Goal: Transaction & Acquisition: Purchase product/service

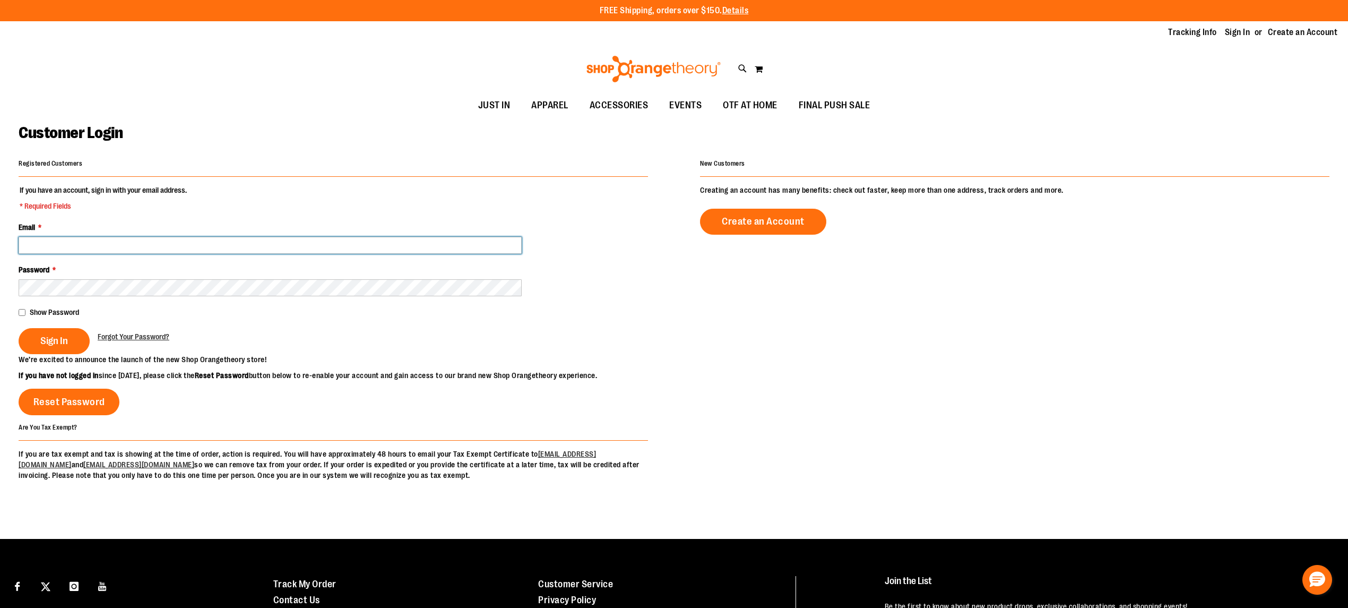
click at [36, 238] on input "Email *" at bounding box center [270, 245] width 503 height 17
type input "**********"
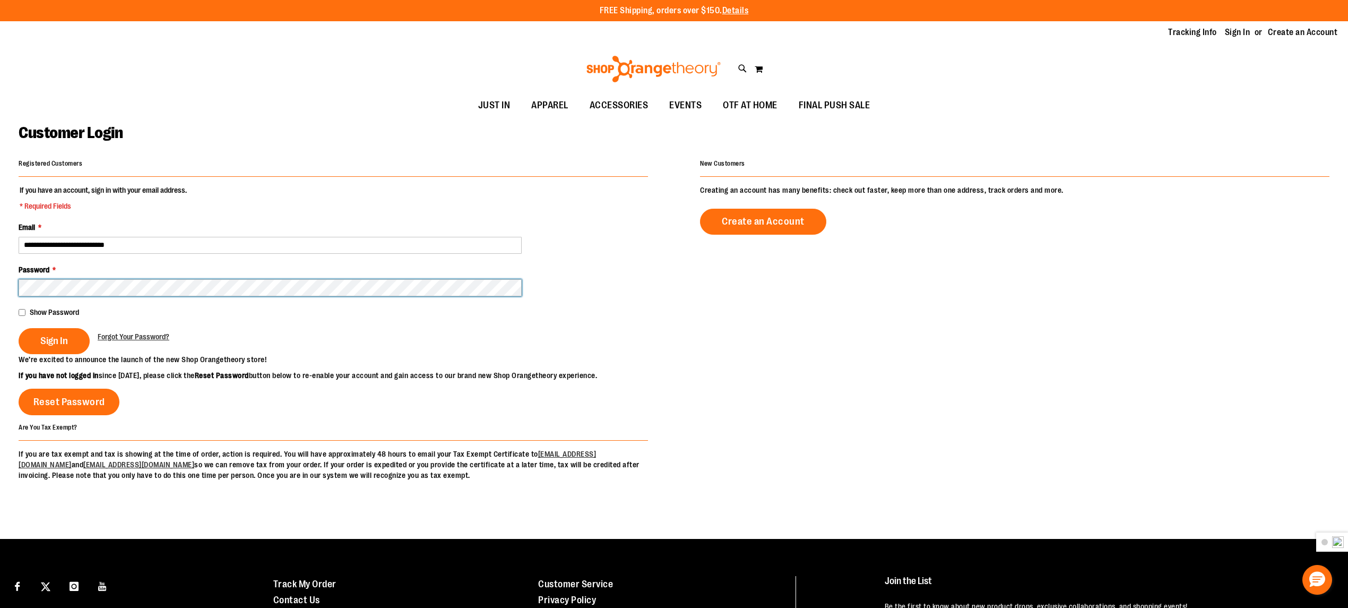
click at [19, 328] on button "Sign In" at bounding box center [54, 341] width 71 height 26
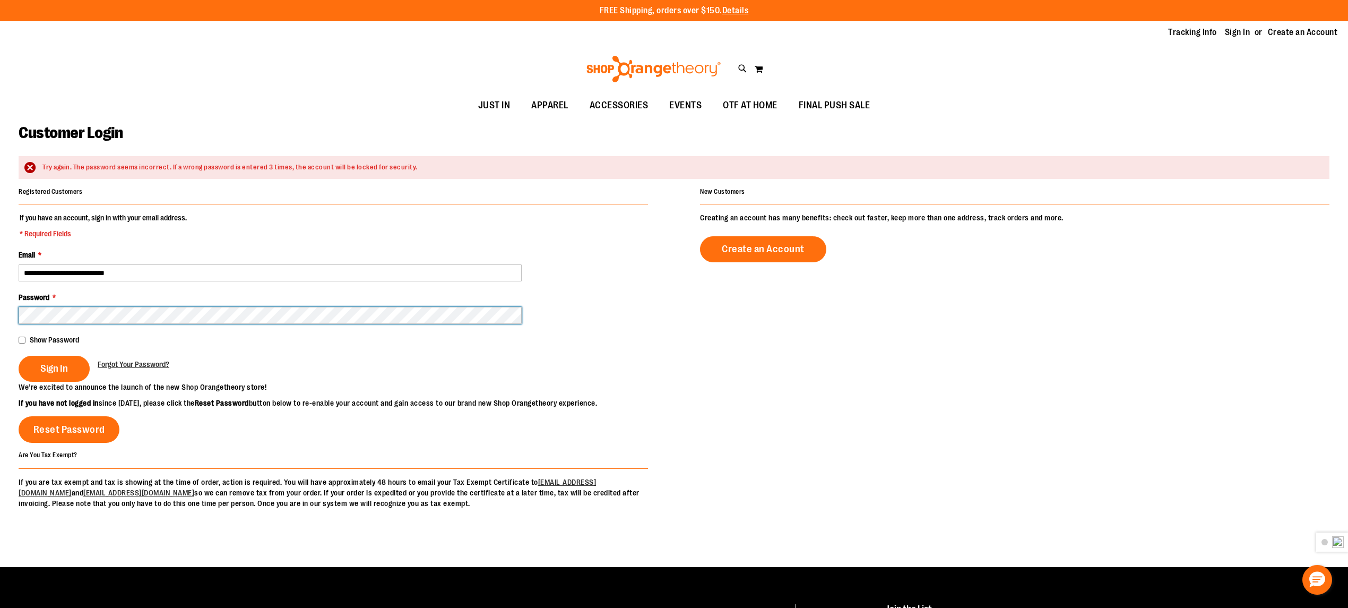
click at [19, 356] on button "Sign In" at bounding box center [54, 369] width 71 height 26
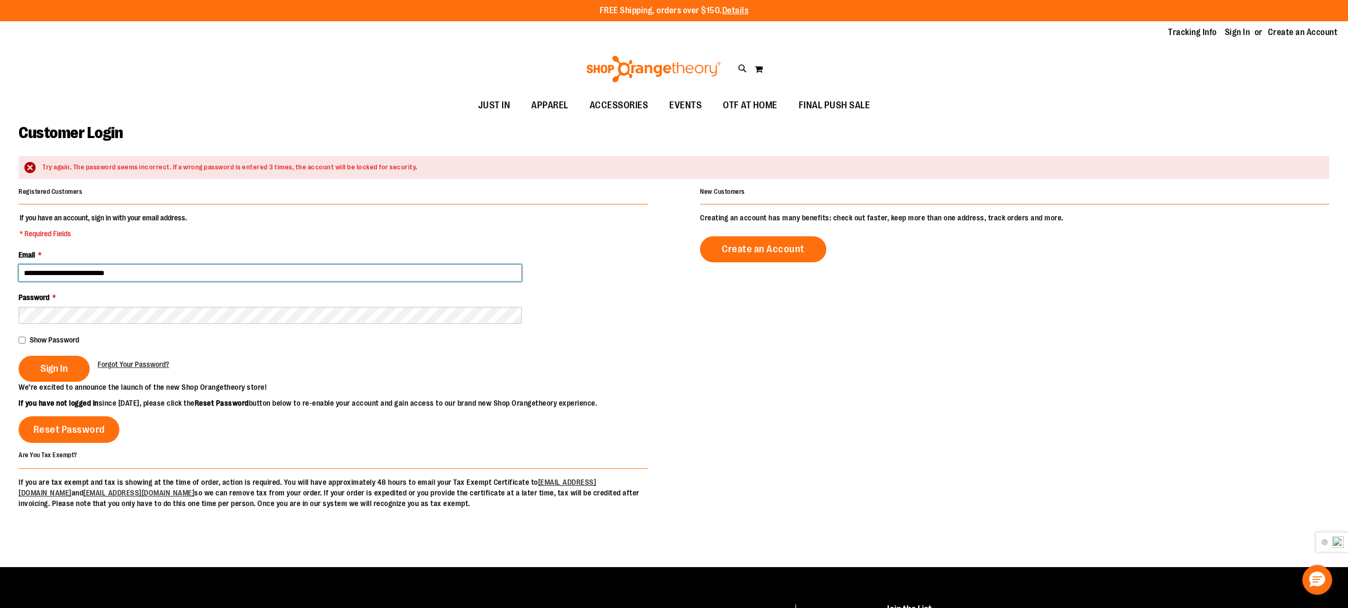
drag, startPoint x: 88, startPoint y: 274, endPoint x: 81, endPoint y: 273, distance: 6.6
click at [81, 273] on input "**********" at bounding box center [270, 272] width 503 height 17
type input "**********"
click at [90, 306] on div "Password *" at bounding box center [333, 308] width 629 height 32
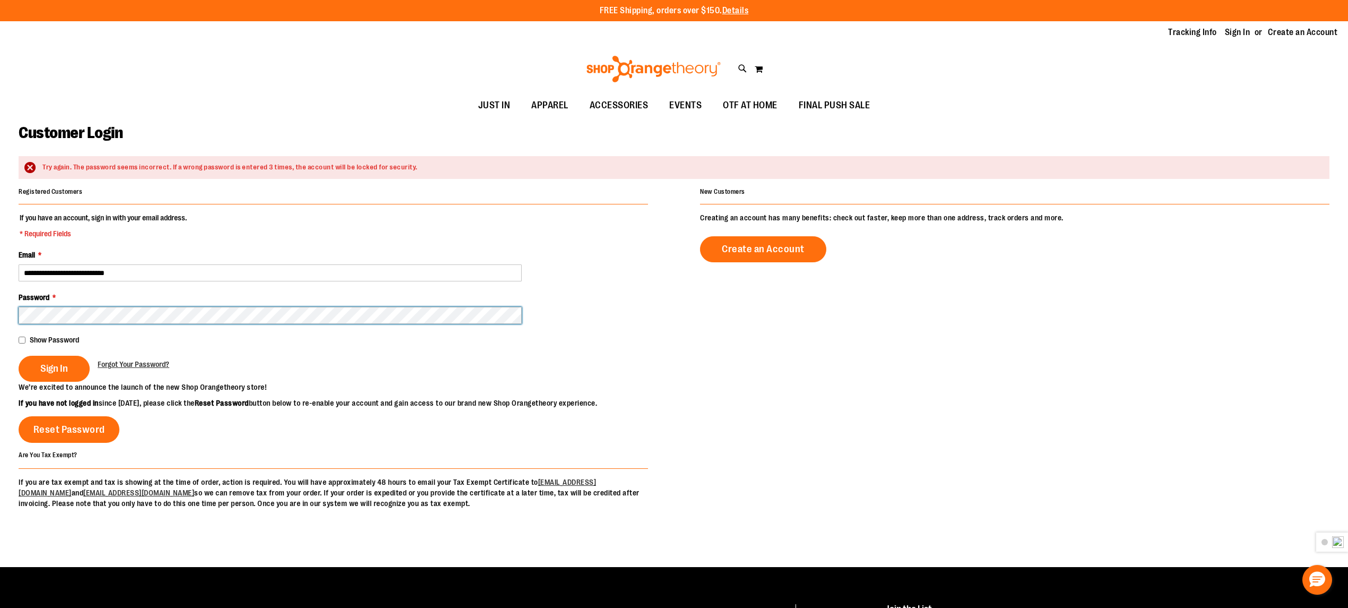
click at [19, 356] on button "Sign In" at bounding box center [54, 369] width 71 height 26
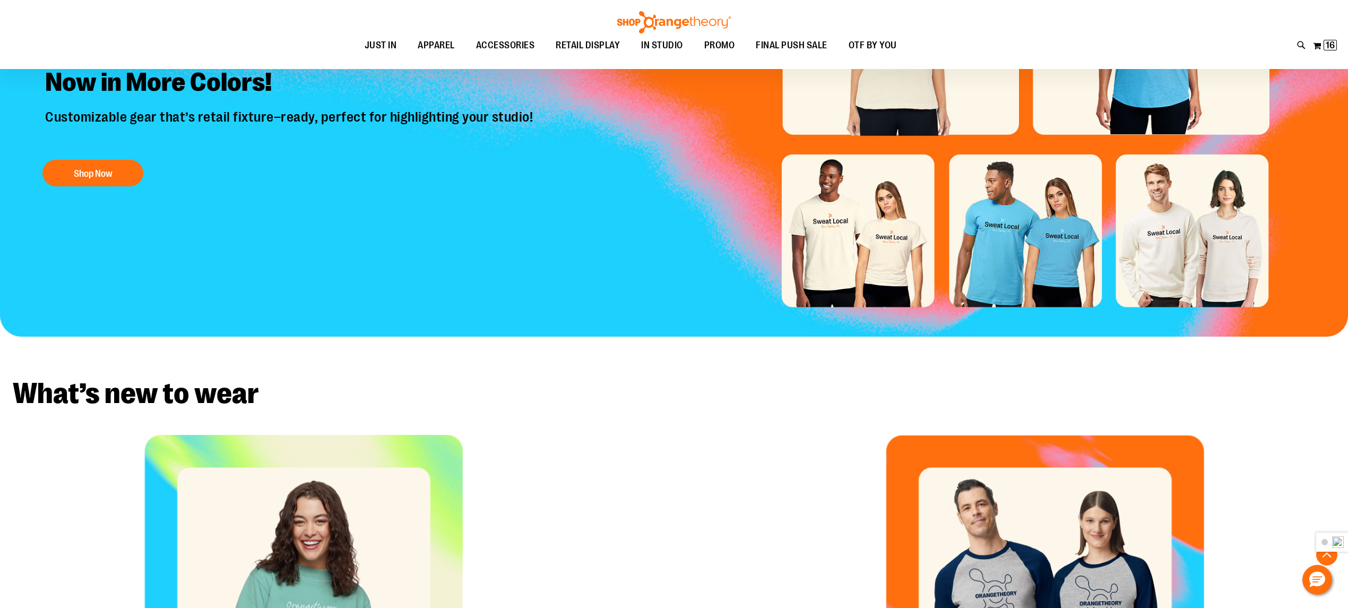
scroll to position [6, 0]
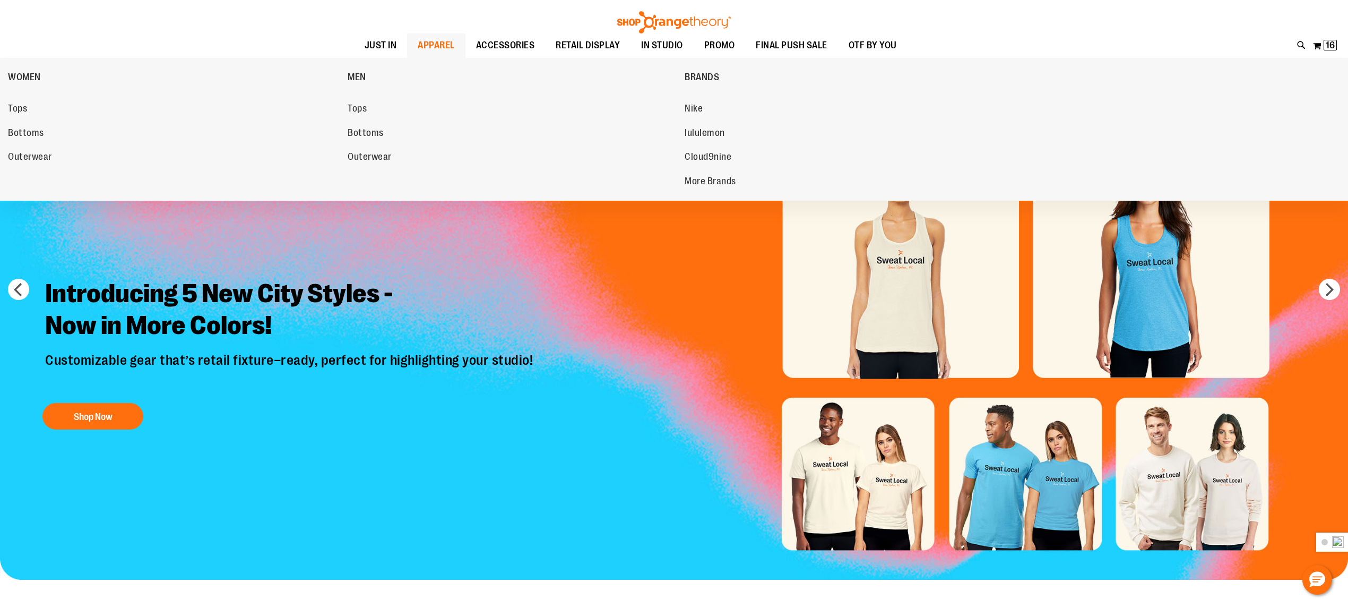
click at [422, 44] on span "APPAREL" at bounding box center [436, 45] width 37 height 24
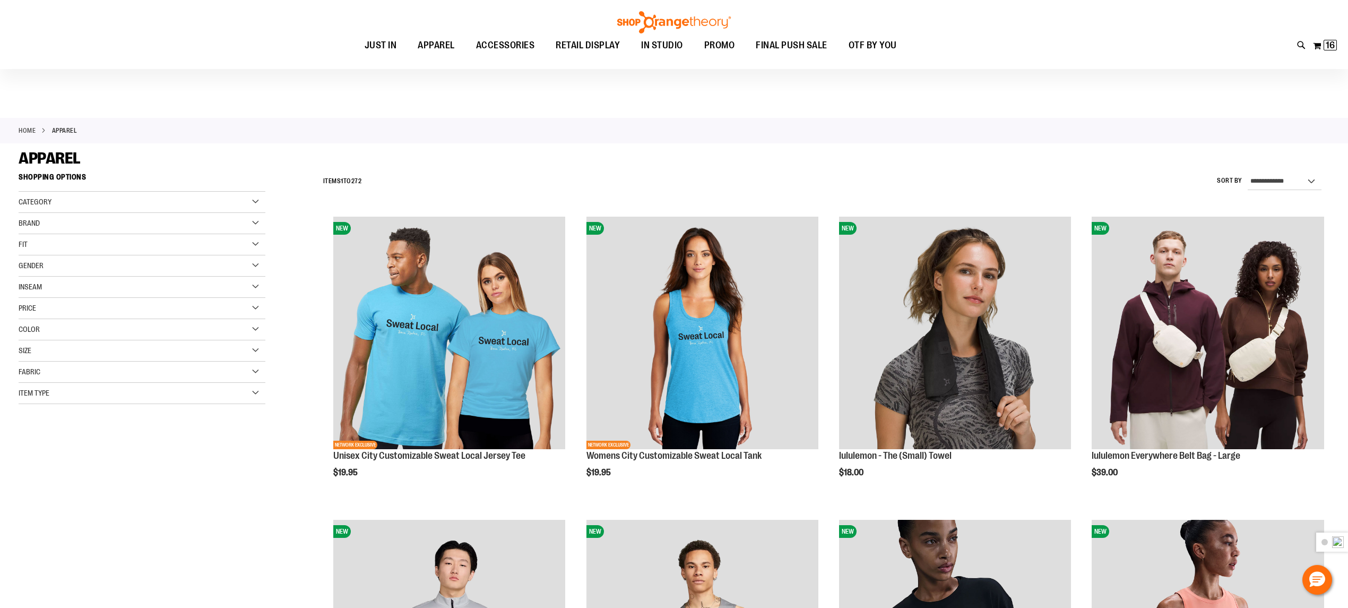
scroll to position [566, 0]
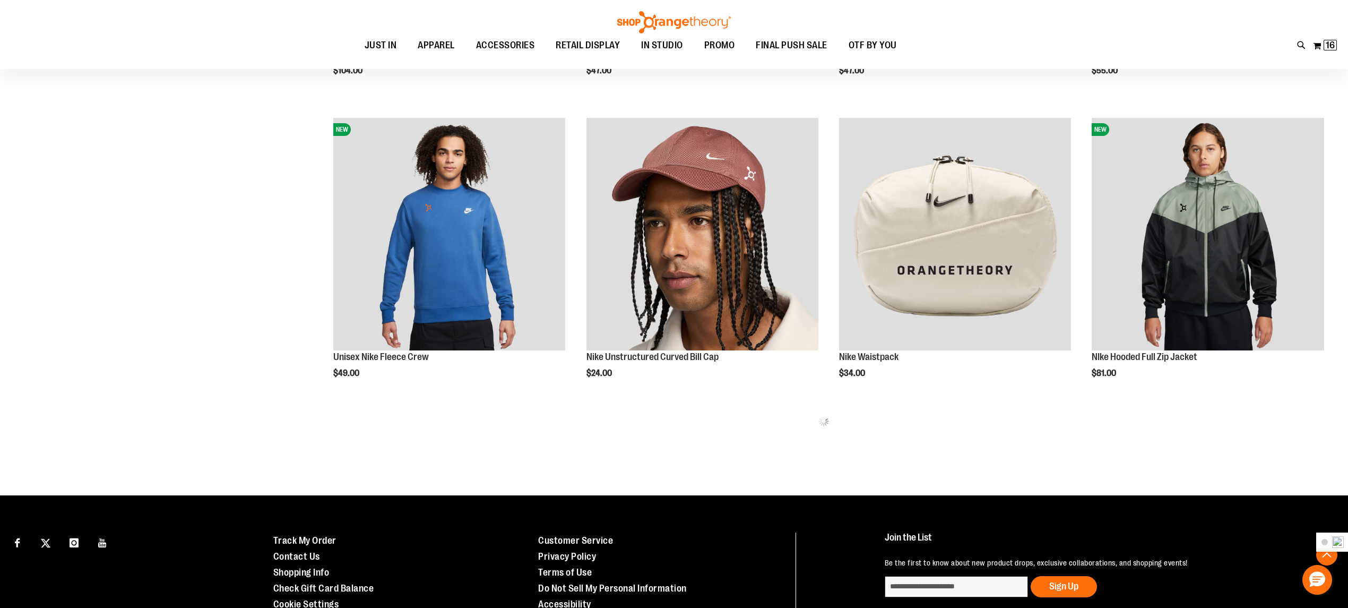
scroll to position [1688, 0]
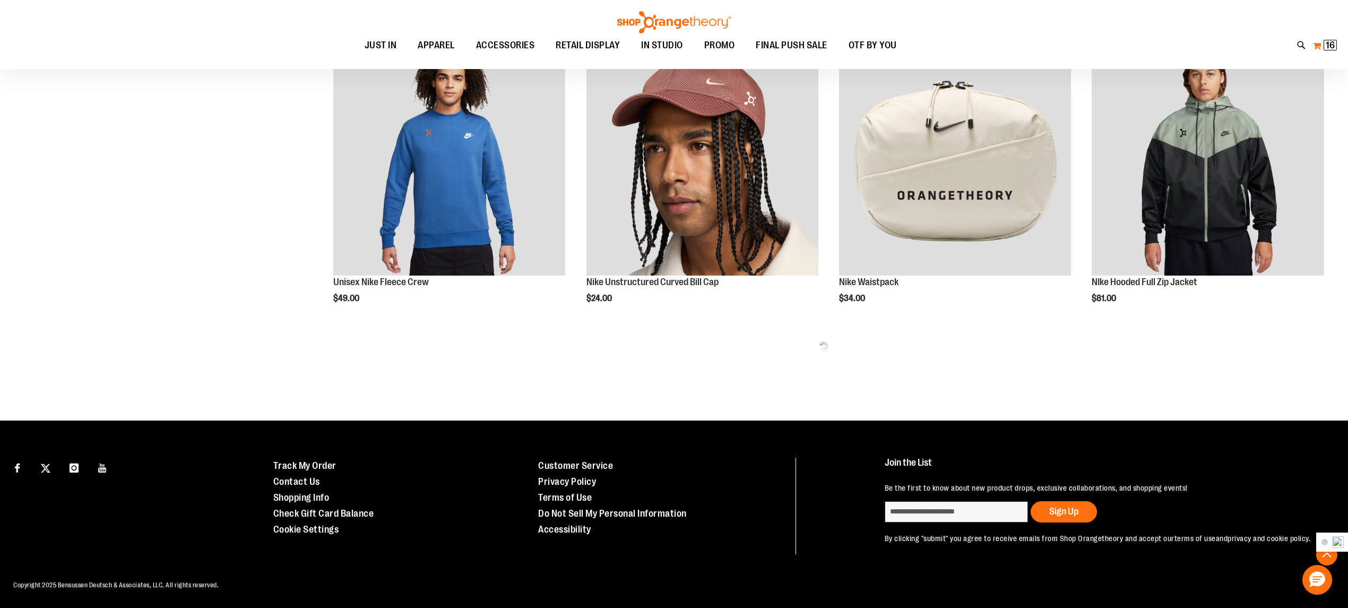
click at [1334, 45] on span "16 16 items" at bounding box center [1330, 45] width 13 height 11
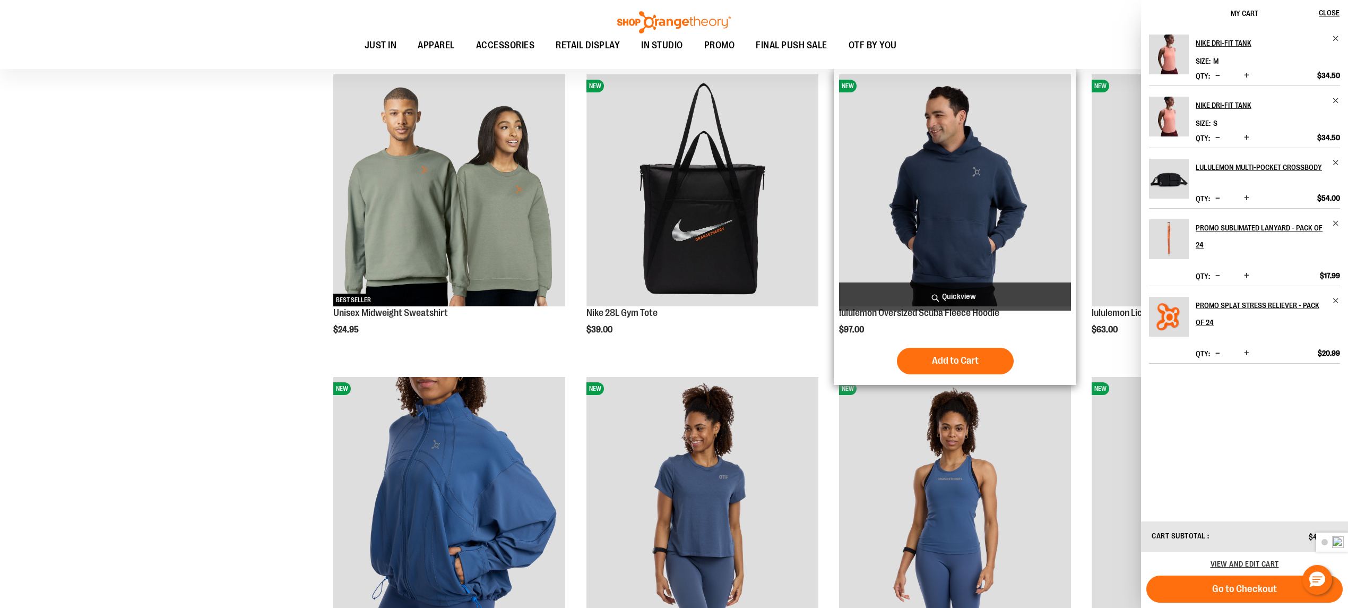
scroll to position [556, 0]
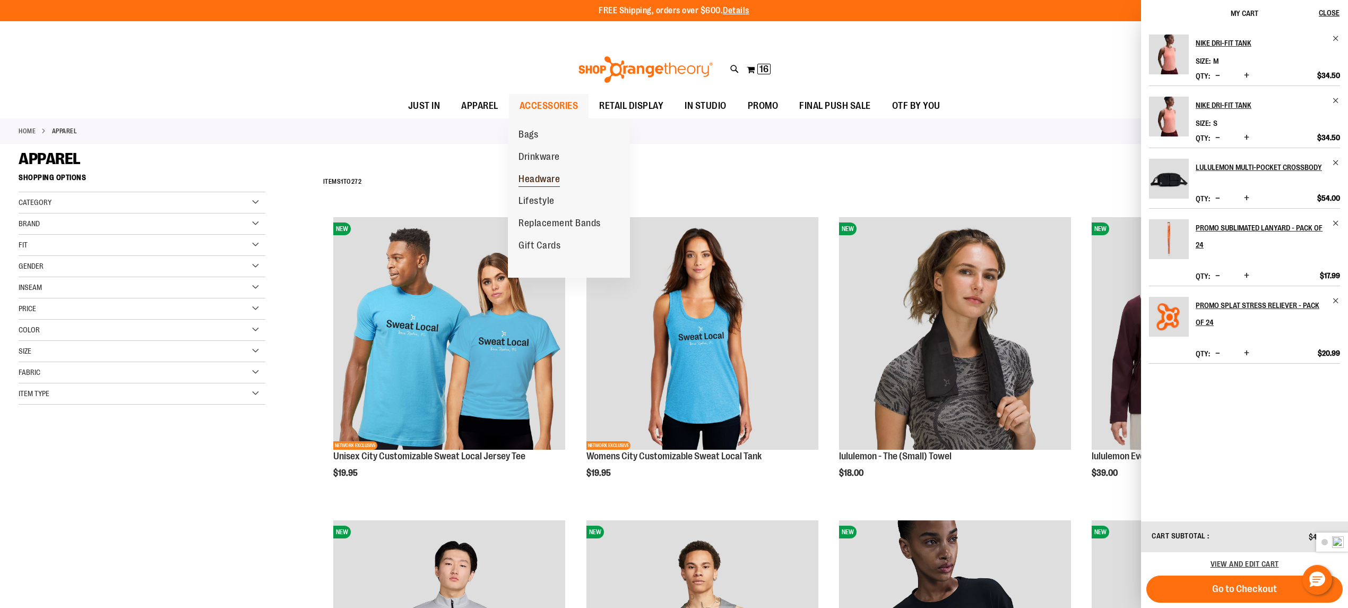
click at [535, 175] on span "Headware" at bounding box center [539, 180] width 41 height 13
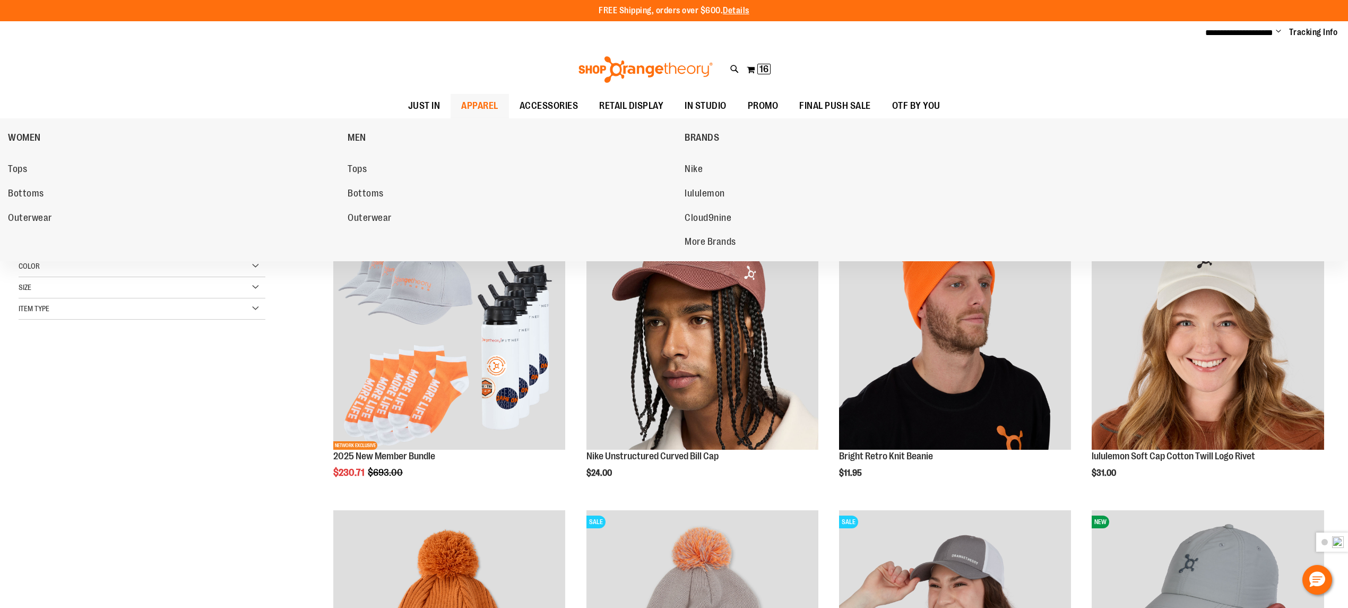
click at [464, 105] on span "APPAREL" at bounding box center [479, 106] width 37 height 24
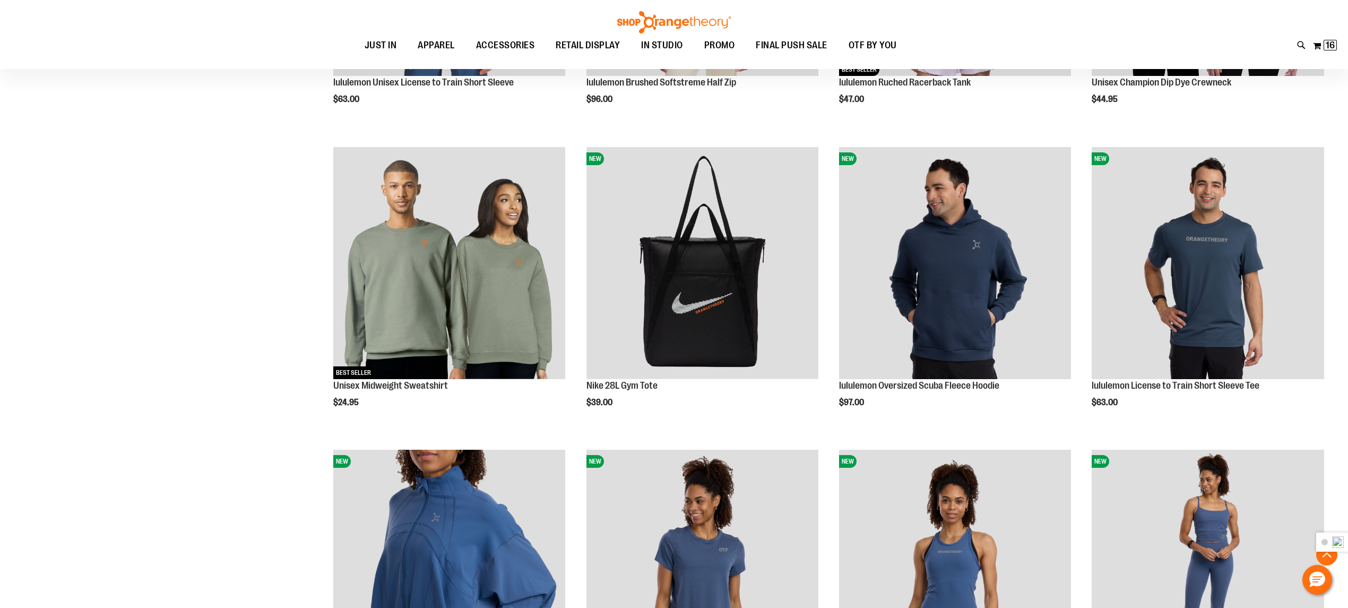
scroll to position [990, 0]
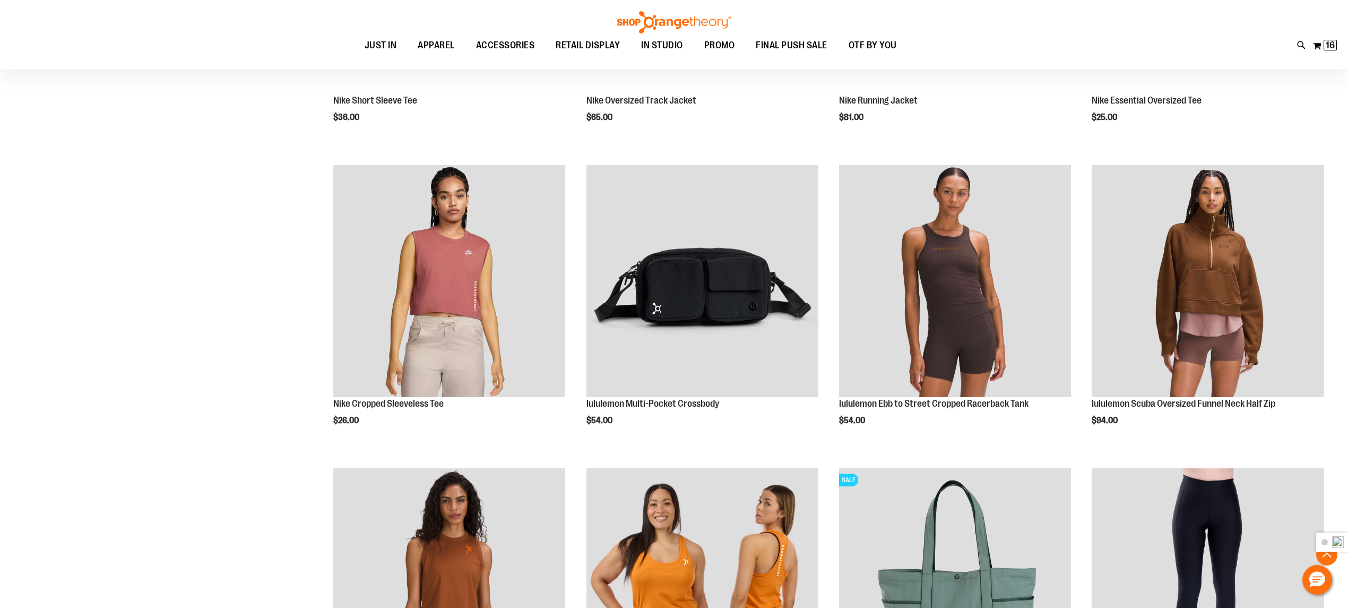
scroll to position [2193, 0]
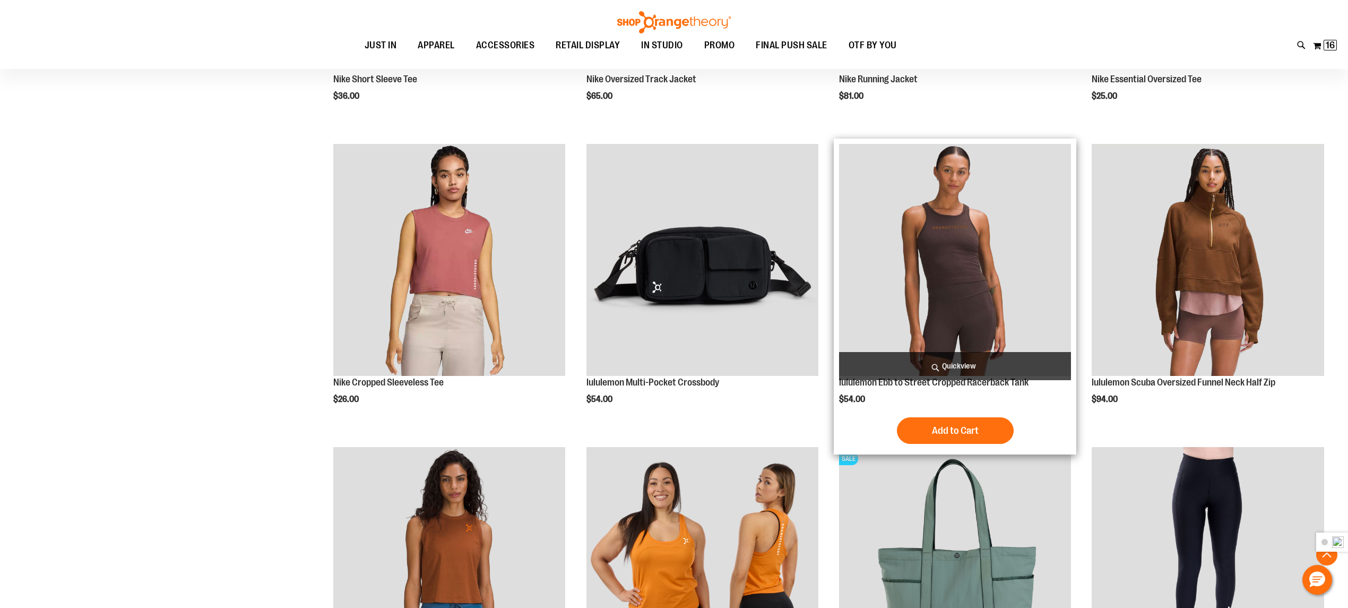
click at [1003, 267] on img "product" at bounding box center [955, 260] width 232 height 232
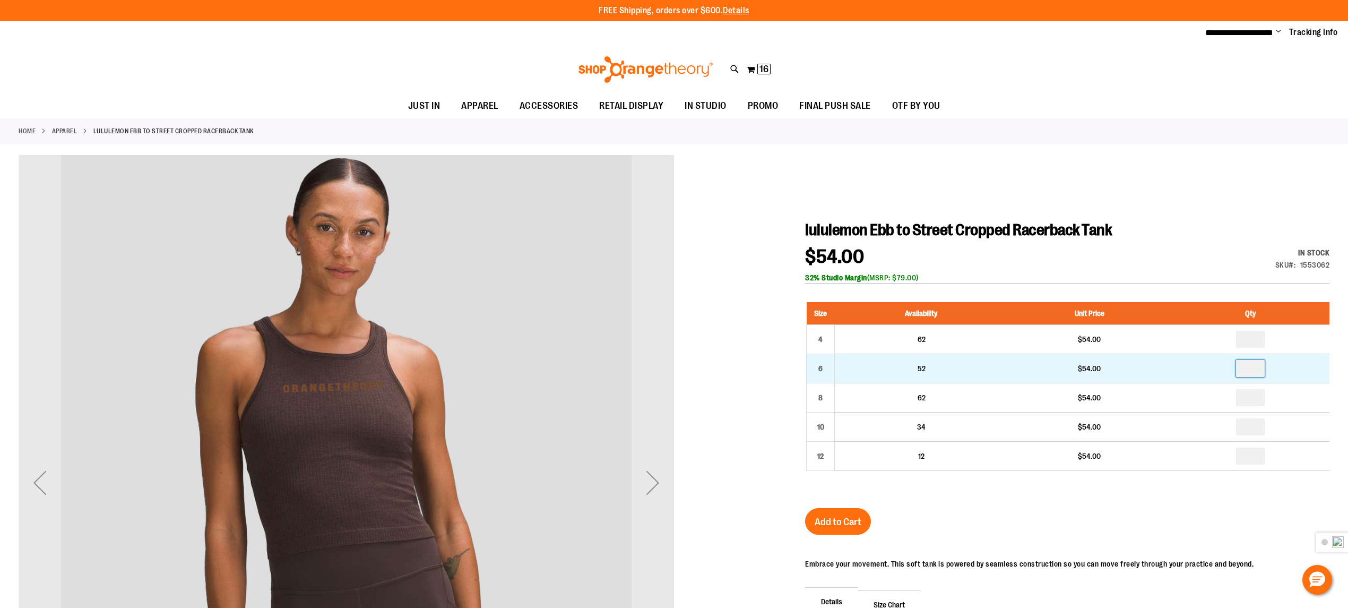
click at [1252, 371] on input "number" at bounding box center [1250, 368] width 29 height 17
type input "*"
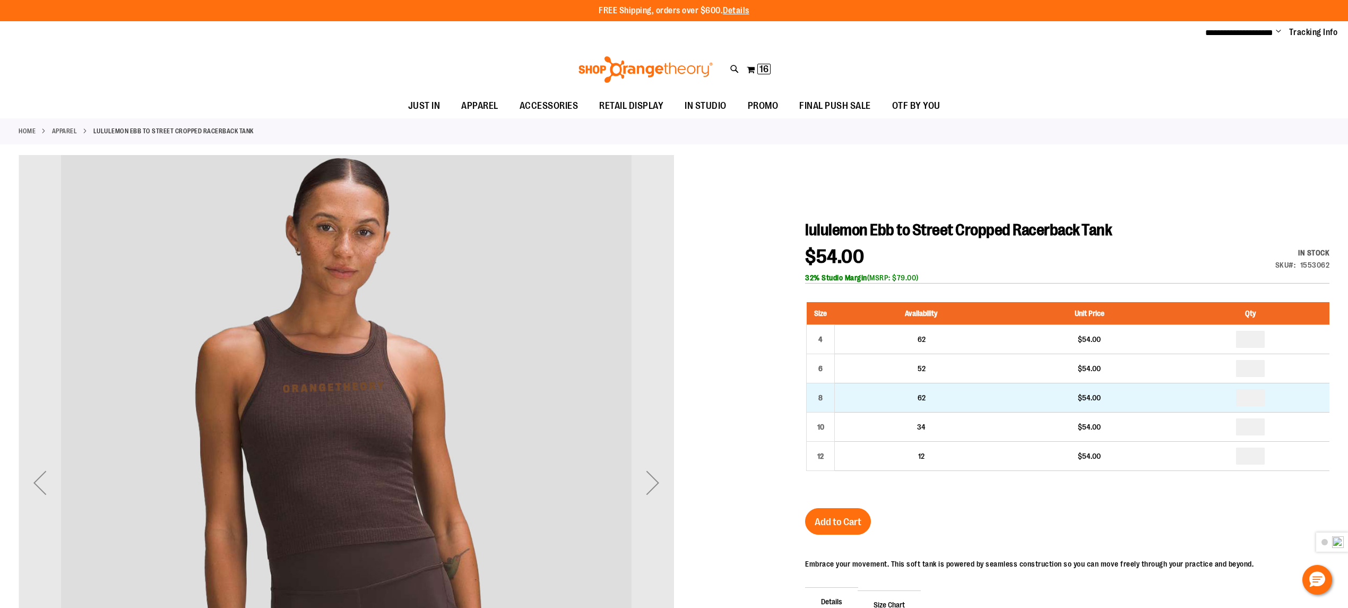
drag, startPoint x: 1253, startPoint y: 395, endPoint x: 1246, endPoint y: 395, distance: 6.9
type input "*"
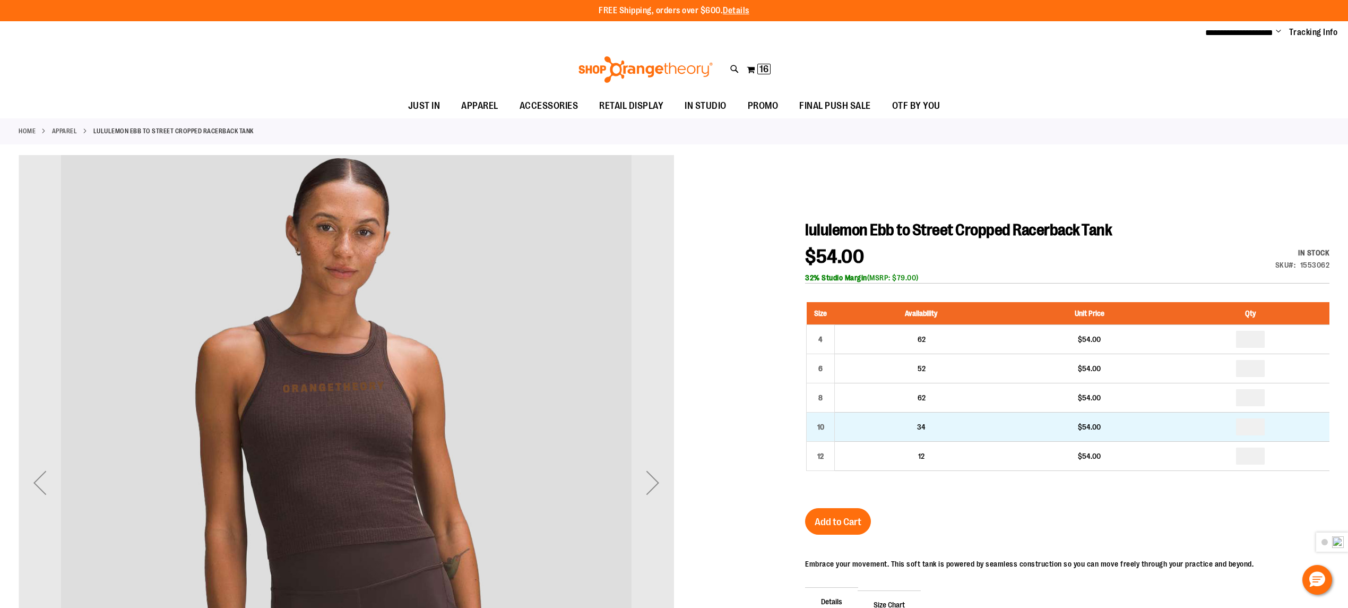
drag, startPoint x: 1255, startPoint y: 422, endPoint x: 1247, endPoint y: 424, distance: 8.0
type input "*"
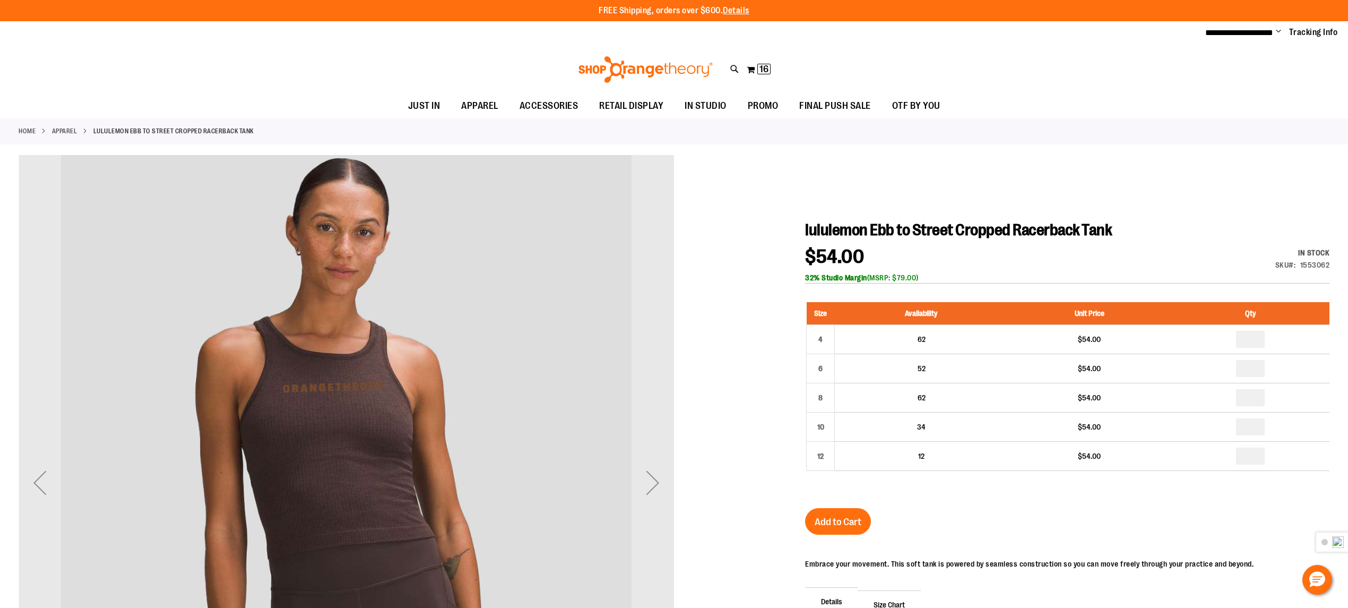
click at [1171, 489] on div "Size Availability Unit Price Qty 4 62 $54.00 * 6 52" at bounding box center [1067, 394] width 524 height 206
click at [834, 516] on button "Add to Cart" at bounding box center [838, 521] width 66 height 27
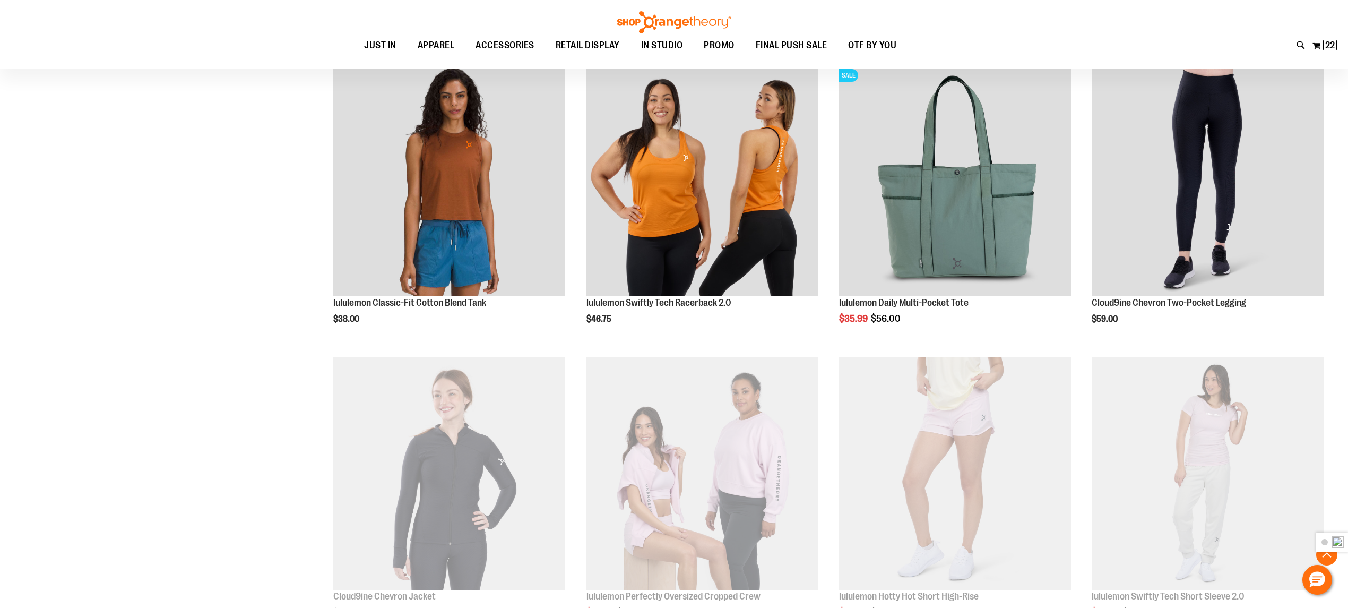
scroll to position [625, 0]
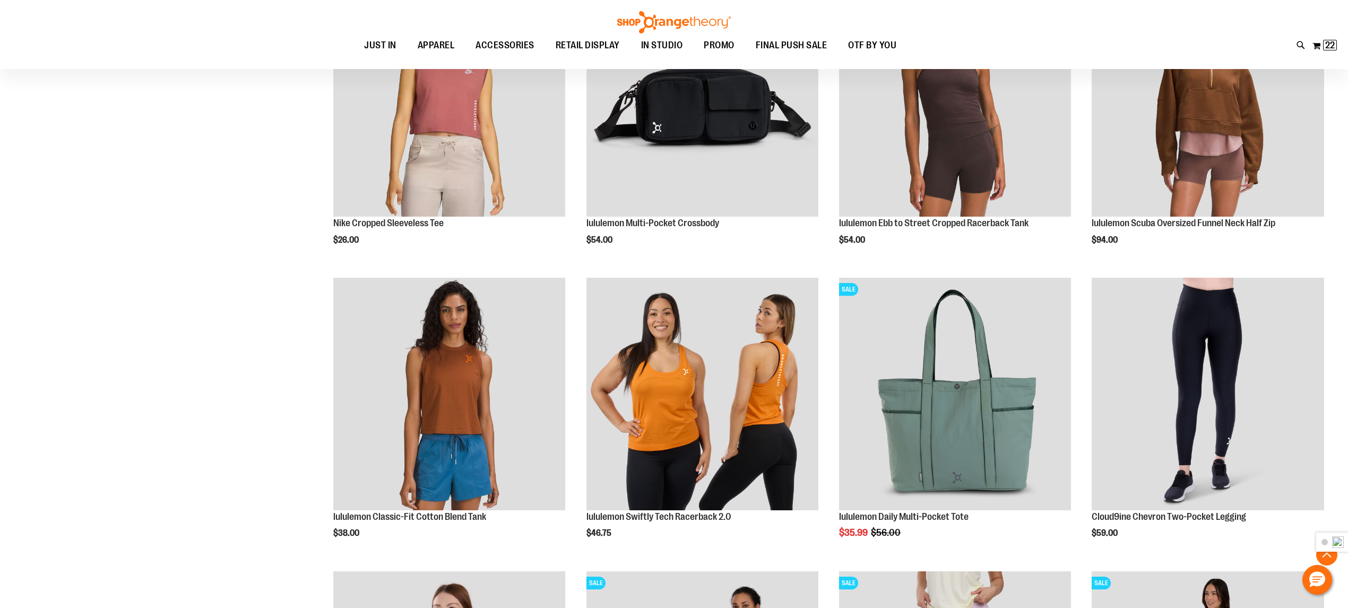
scroll to position [412, 0]
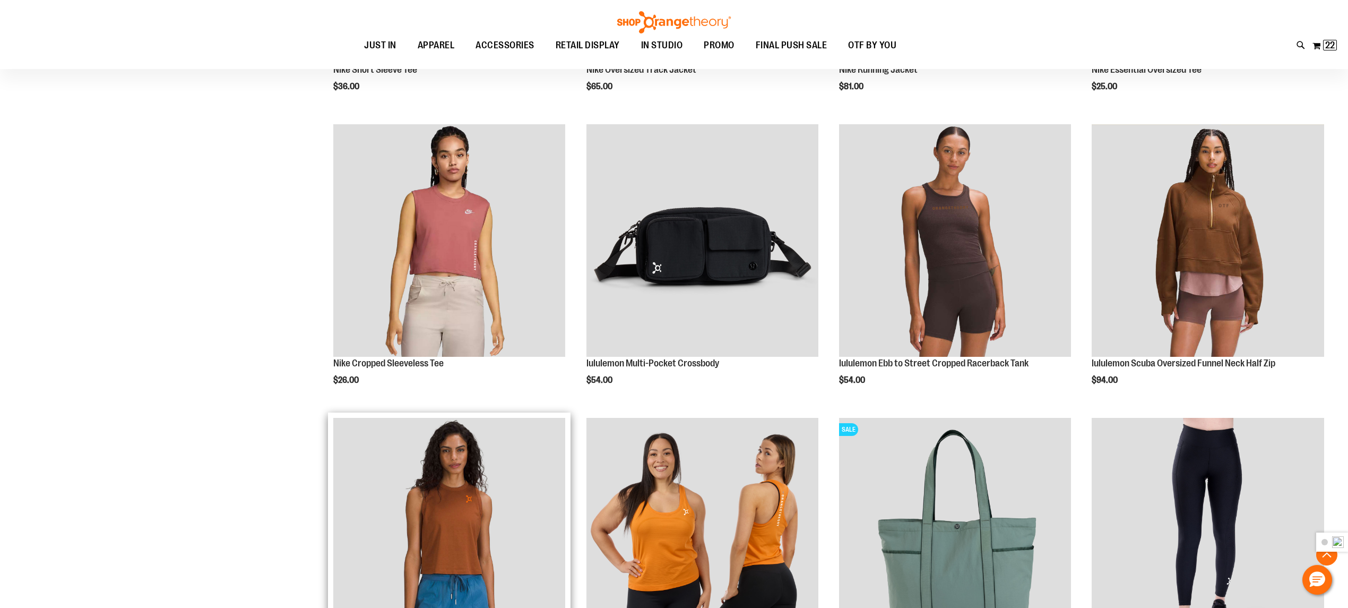
click at [455, 491] on img "product" at bounding box center [449, 534] width 232 height 232
click at [440, 485] on img "product" at bounding box center [449, 534] width 232 height 232
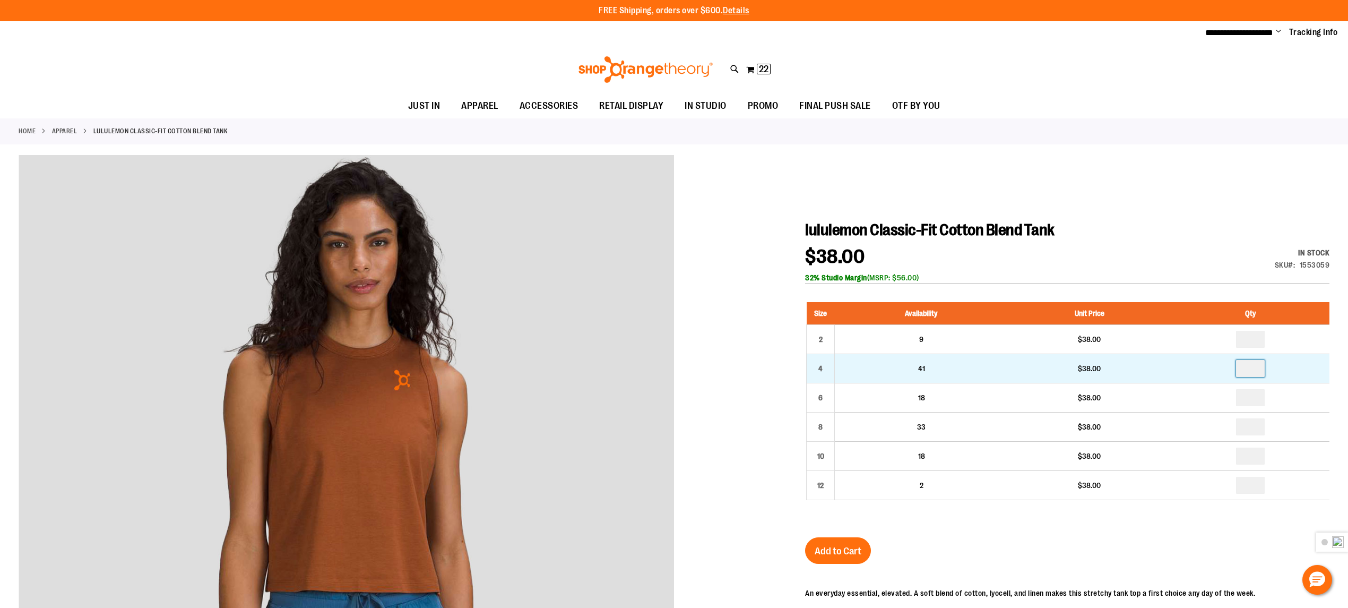
click at [1254, 373] on input "number" at bounding box center [1250, 368] width 29 height 17
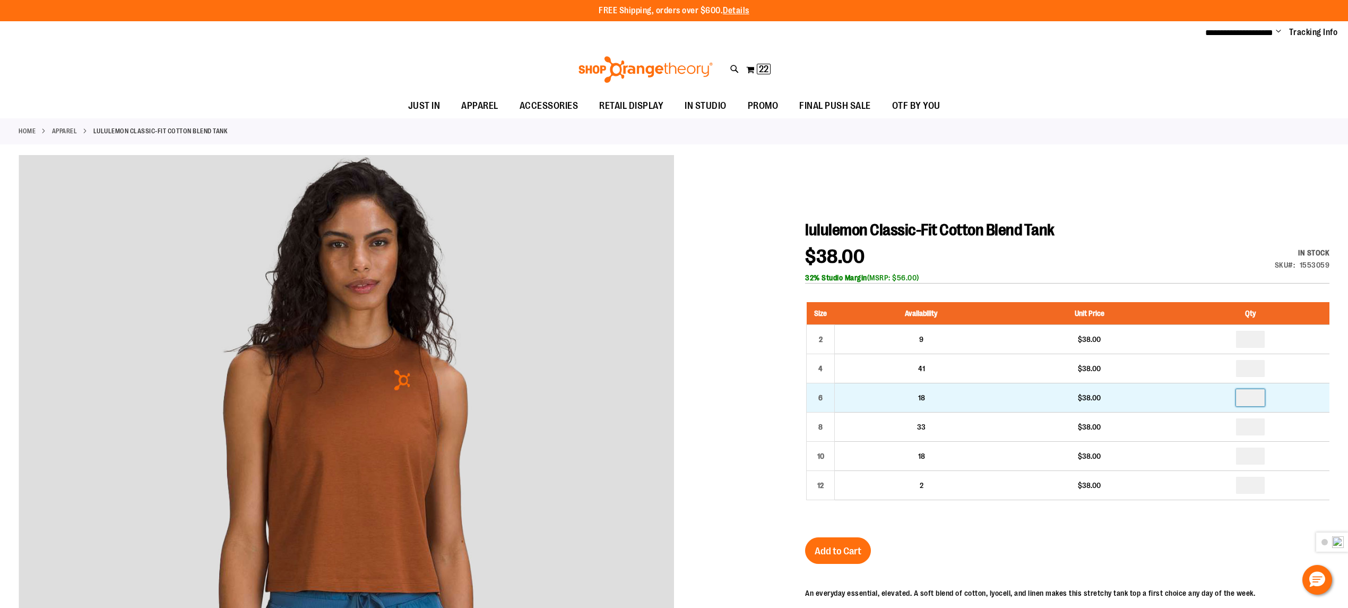
type input "*"
drag, startPoint x: 1257, startPoint y: 396, endPoint x: 1241, endPoint y: 397, distance: 16.5
click at [1241, 397] on input "number" at bounding box center [1250, 397] width 29 height 17
type input "*"
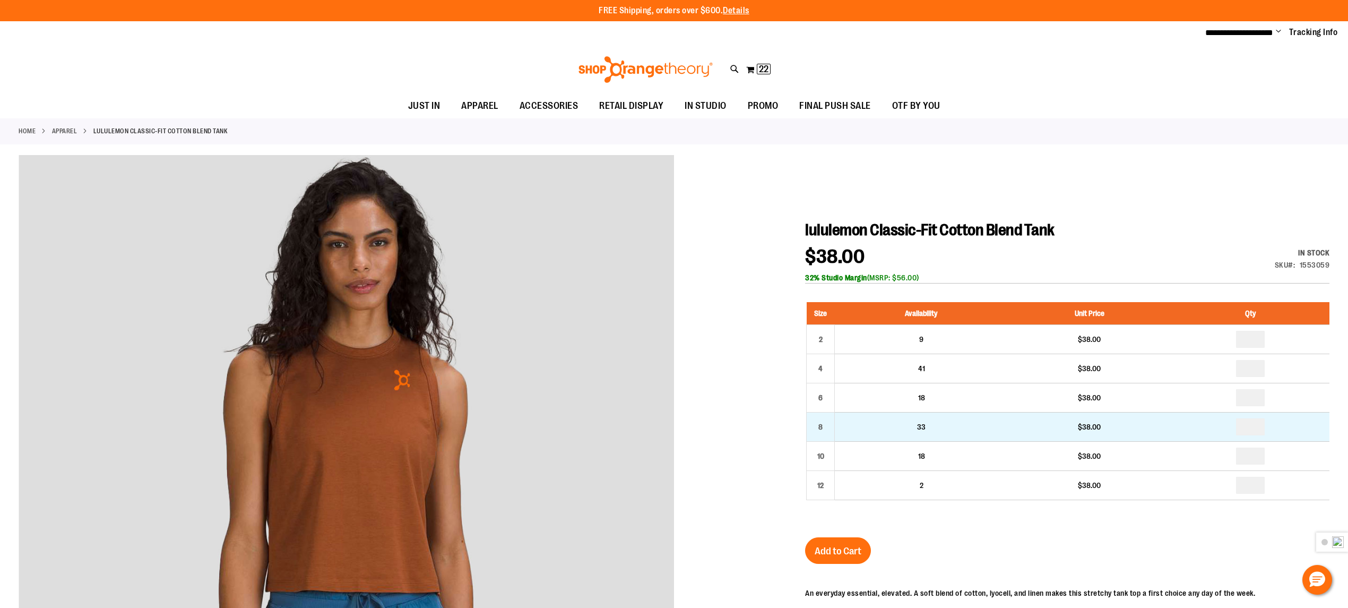
drag, startPoint x: 1256, startPoint y: 423, endPoint x: 1243, endPoint y: 425, distance: 12.8
type input "*"
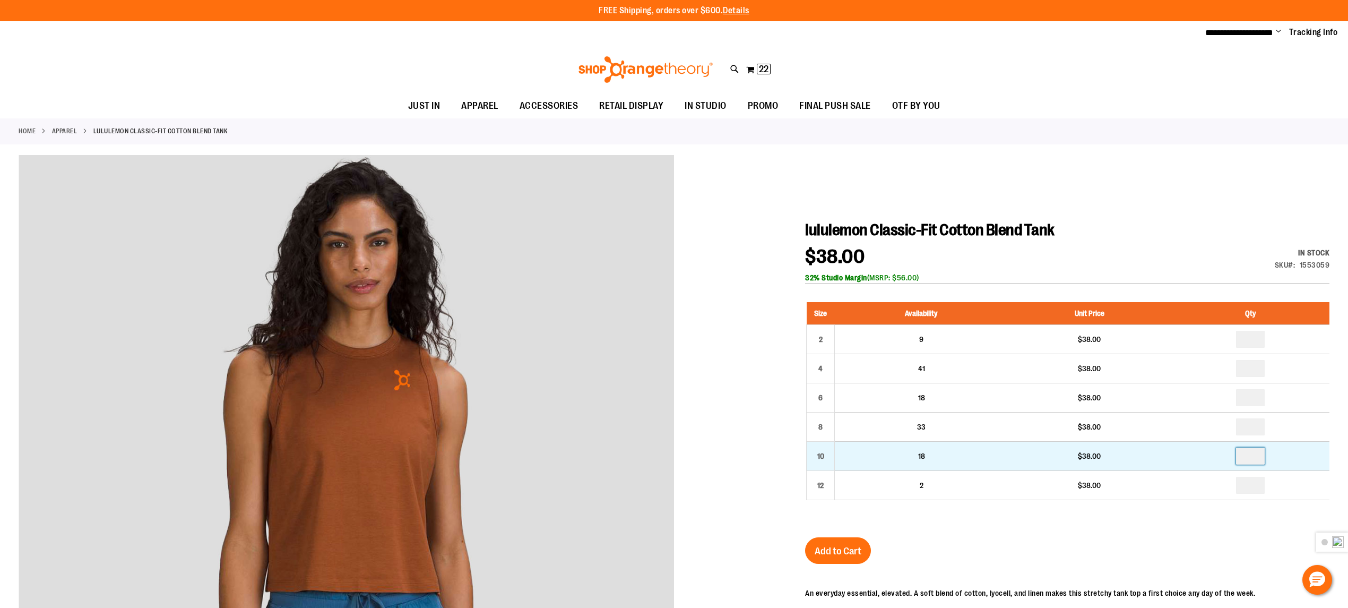
click at [1254, 457] on input "number" at bounding box center [1250, 455] width 29 height 17
type input "*"
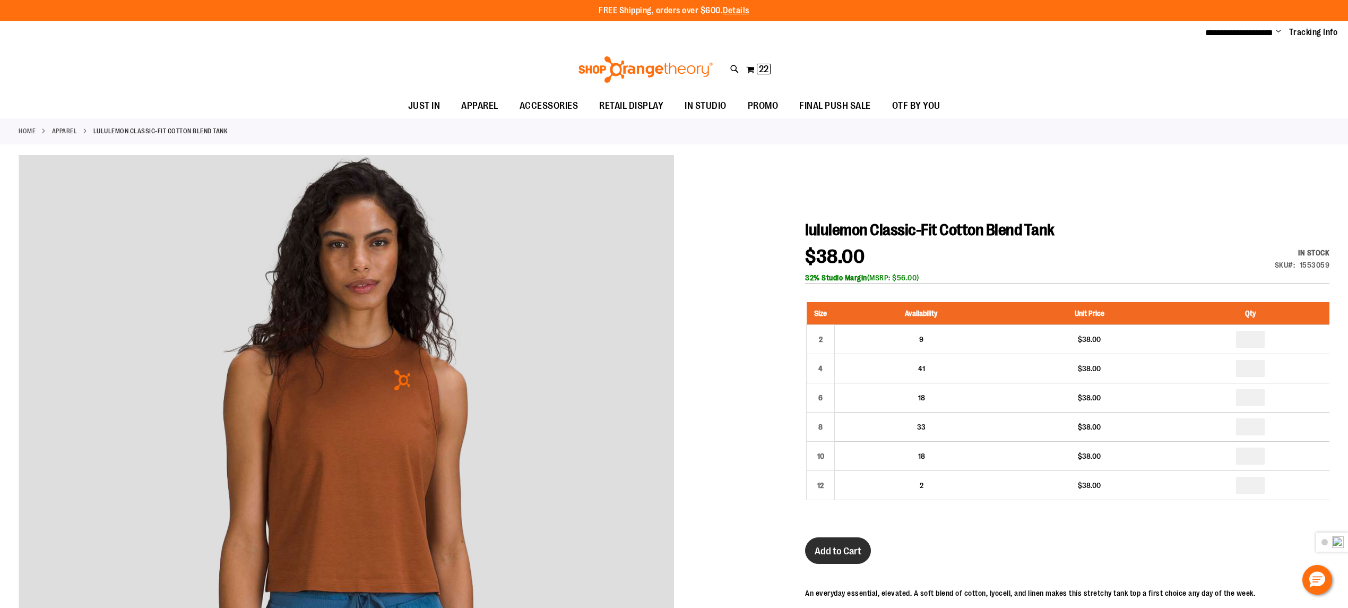
click at [841, 550] on span "Add to Cart" at bounding box center [838, 551] width 47 height 12
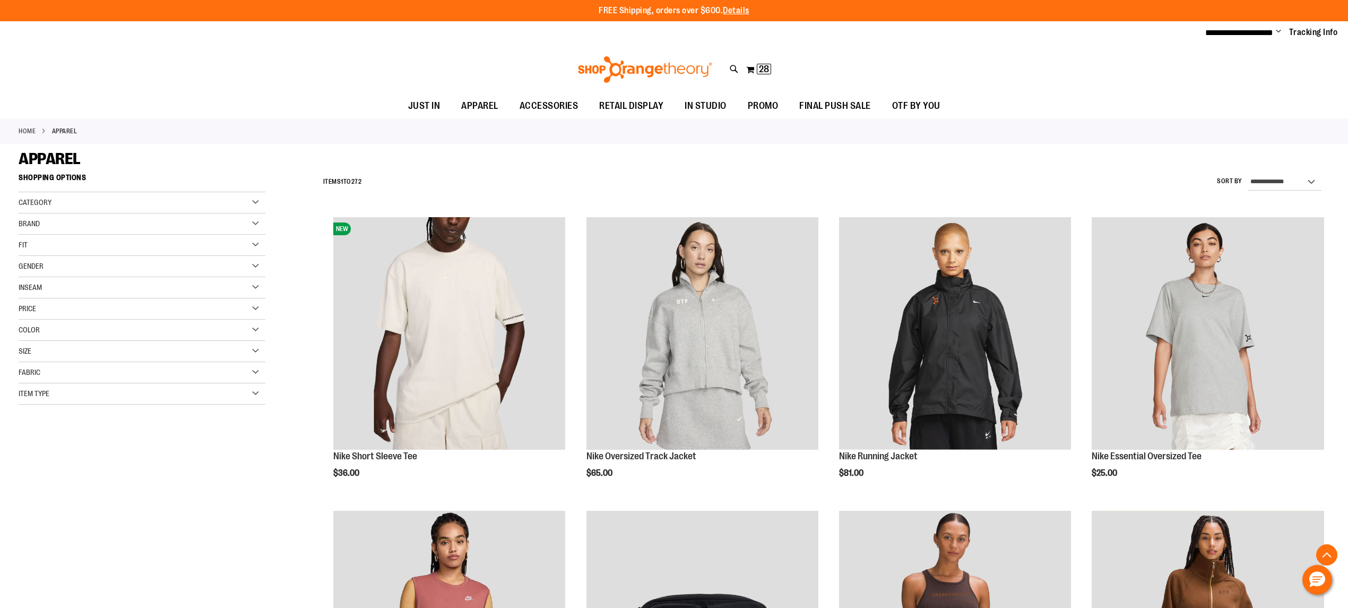
scroll to position [502, 0]
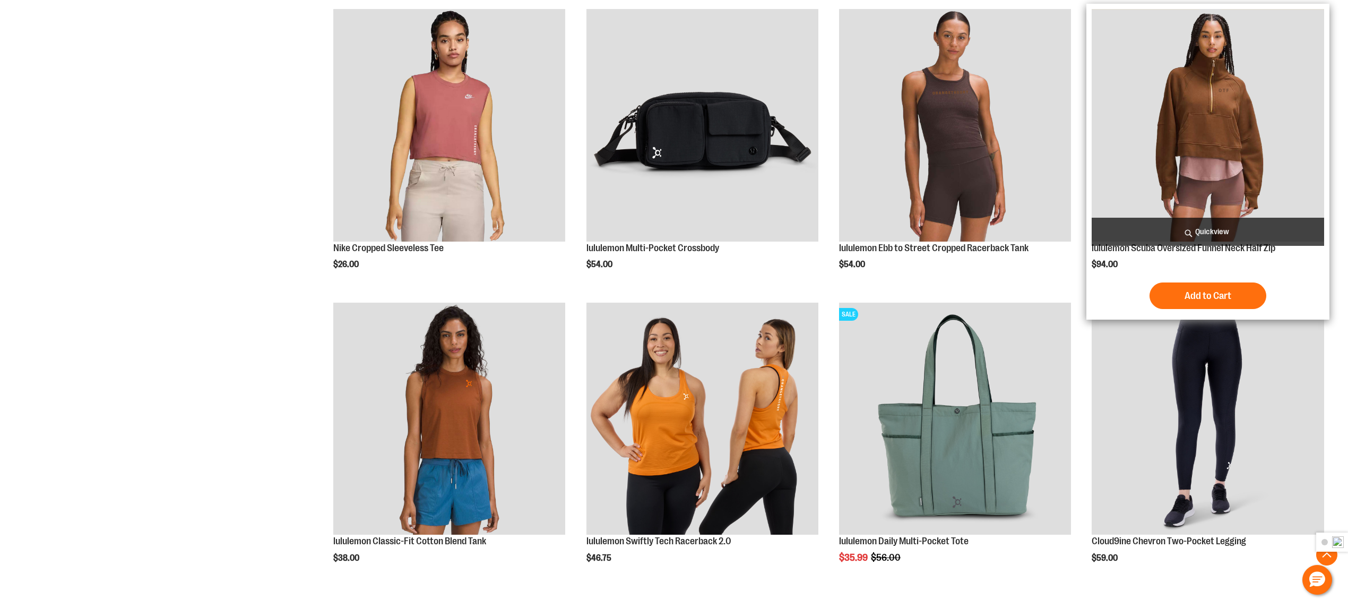
drag, startPoint x: 1182, startPoint y: 71, endPoint x: 1181, endPoint y: 77, distance: 7.1
click at [1182, 71] on img "product" at bounding box center [1208, 125] width 232 height 232
click at [1255, 133] on img "product" at bounding box center [1208, 125] width 232 height 232
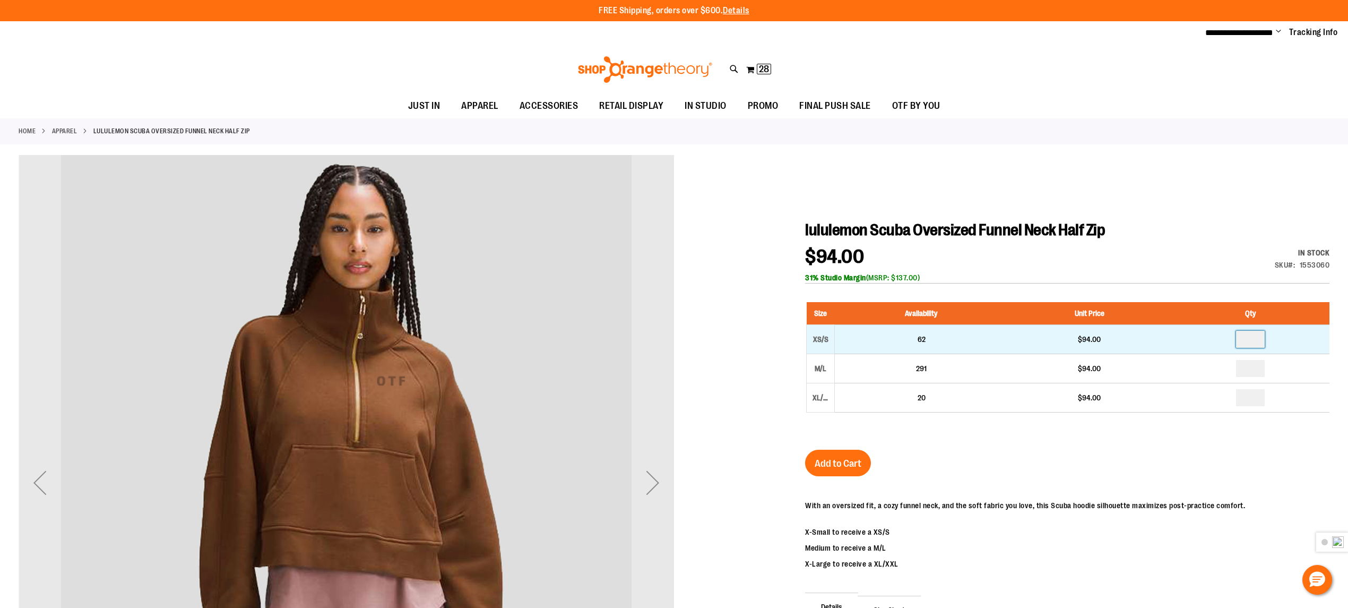
click at [1254, 338] on input "number" at bounding box center [1250, 339] width 29 height 17
type input "*"
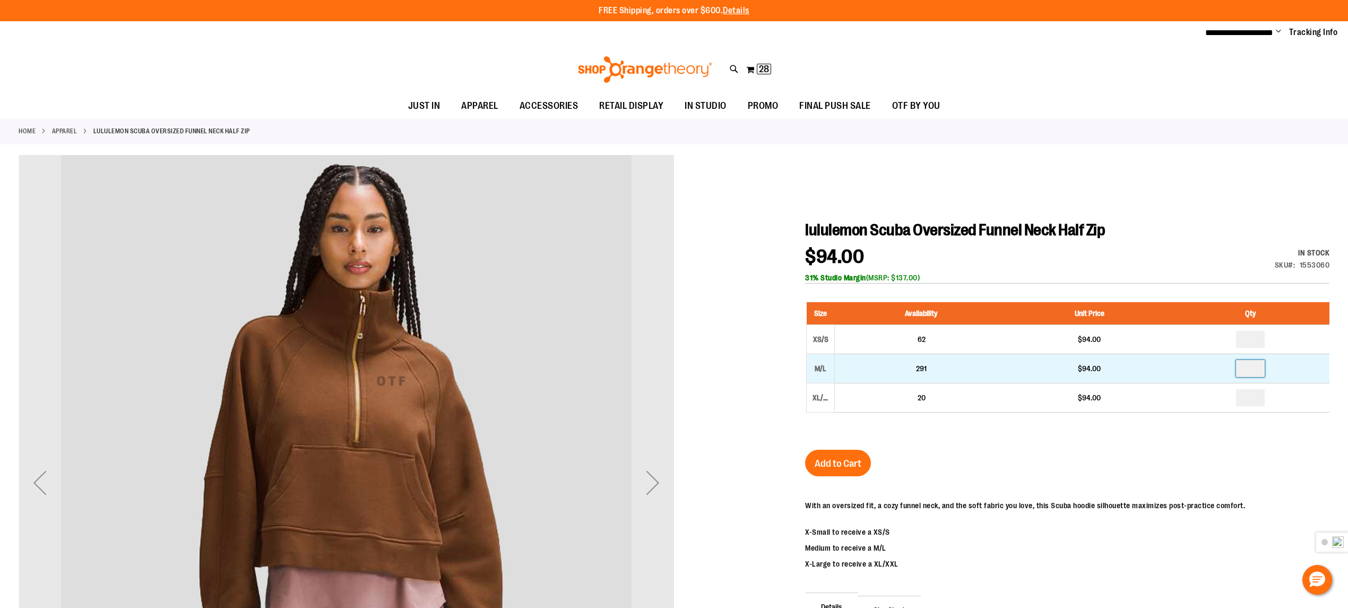
click at [1255, 366] on input "number" at bounding box center [1250, 368] width 29 height 17
type input "*"
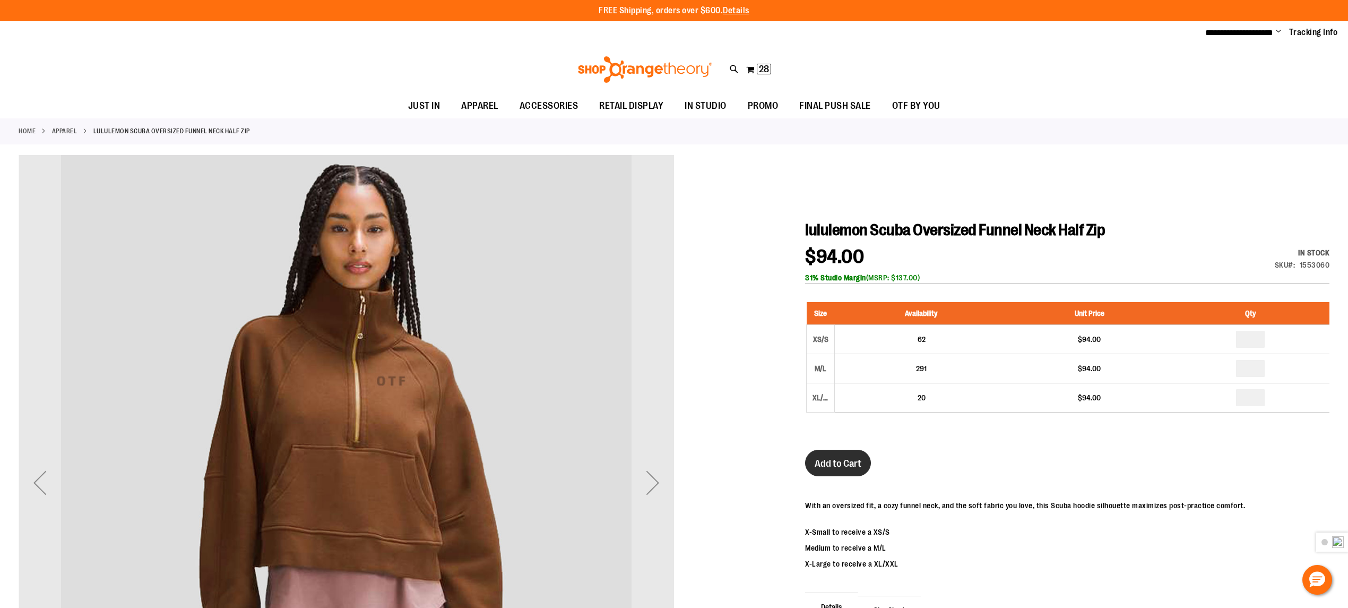
click at [835, 459] on span "Add to Cart" at bounding box center [838, 463] width 47 height 12
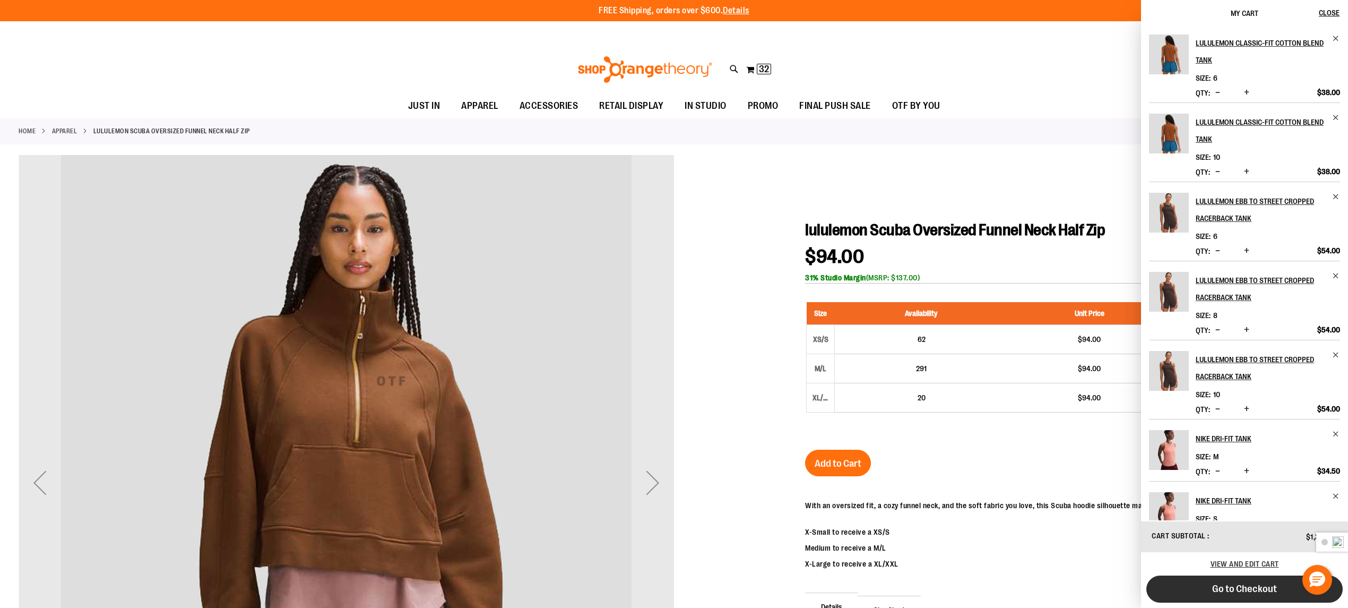
click at [1274, 589] on span "Go to Checkout" at bounding box center [1244, 589] width 65 height 12
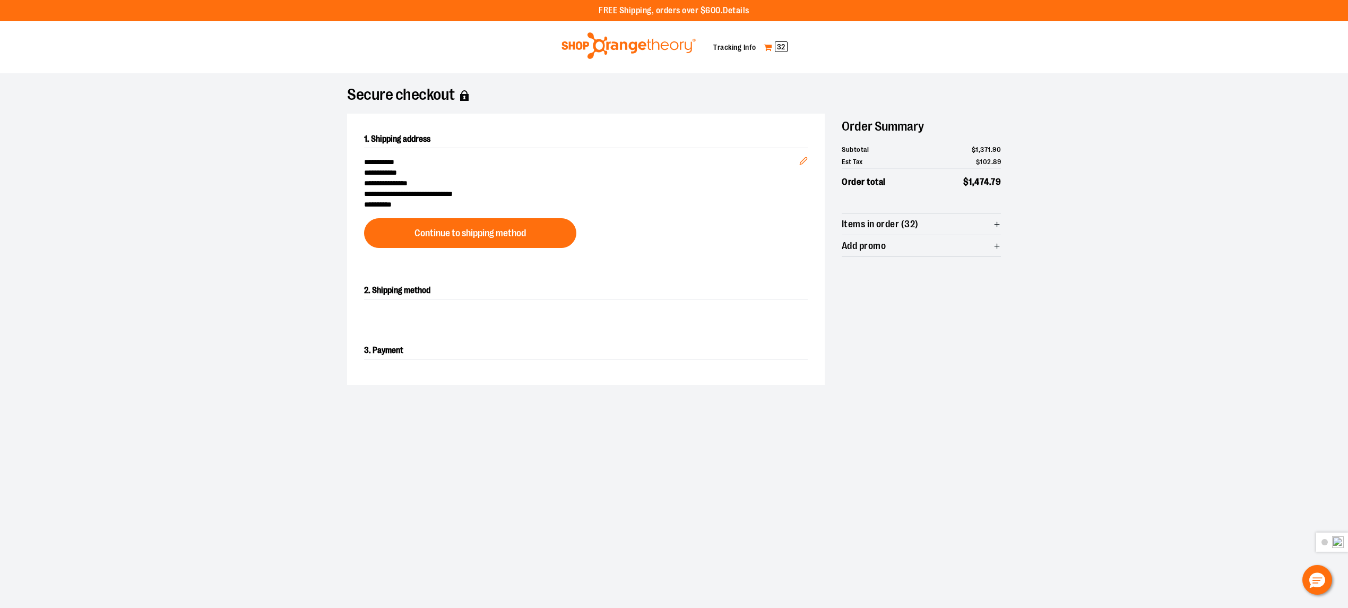
click at [782, 48] on span "32" at bounding box center [781, 46] width 13 height 11
click at [780, 45] on span "32" at bounding box center [781, 46] width 13 height 11
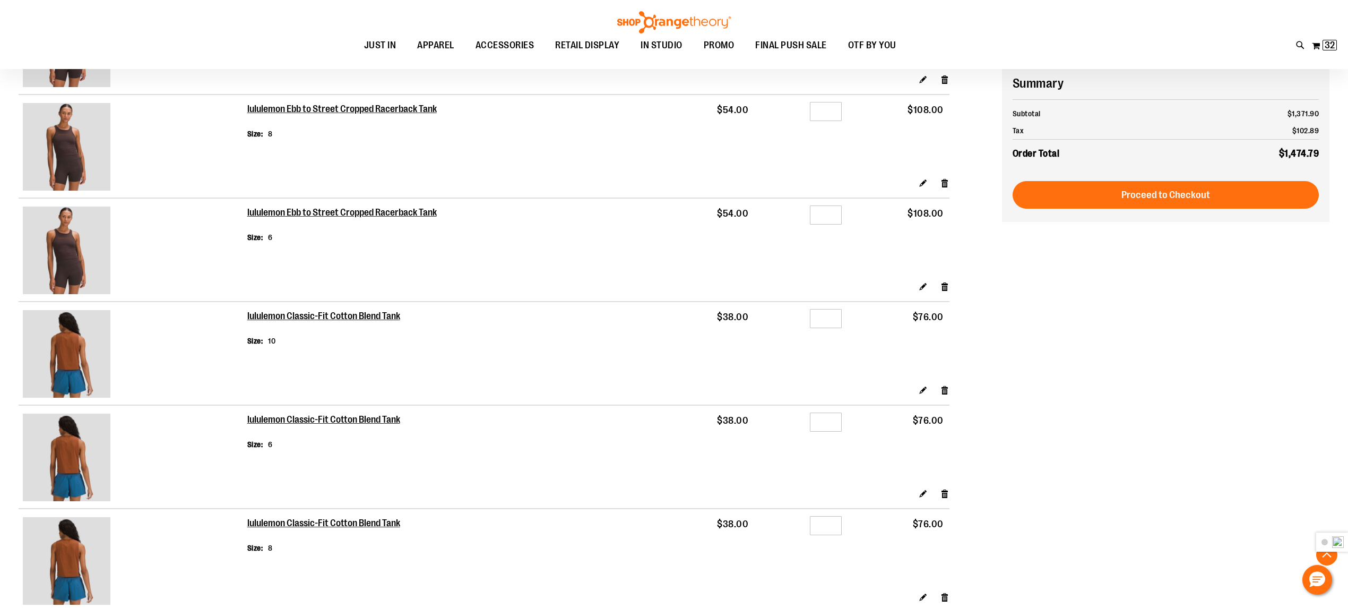
scroll to position [712, 0]
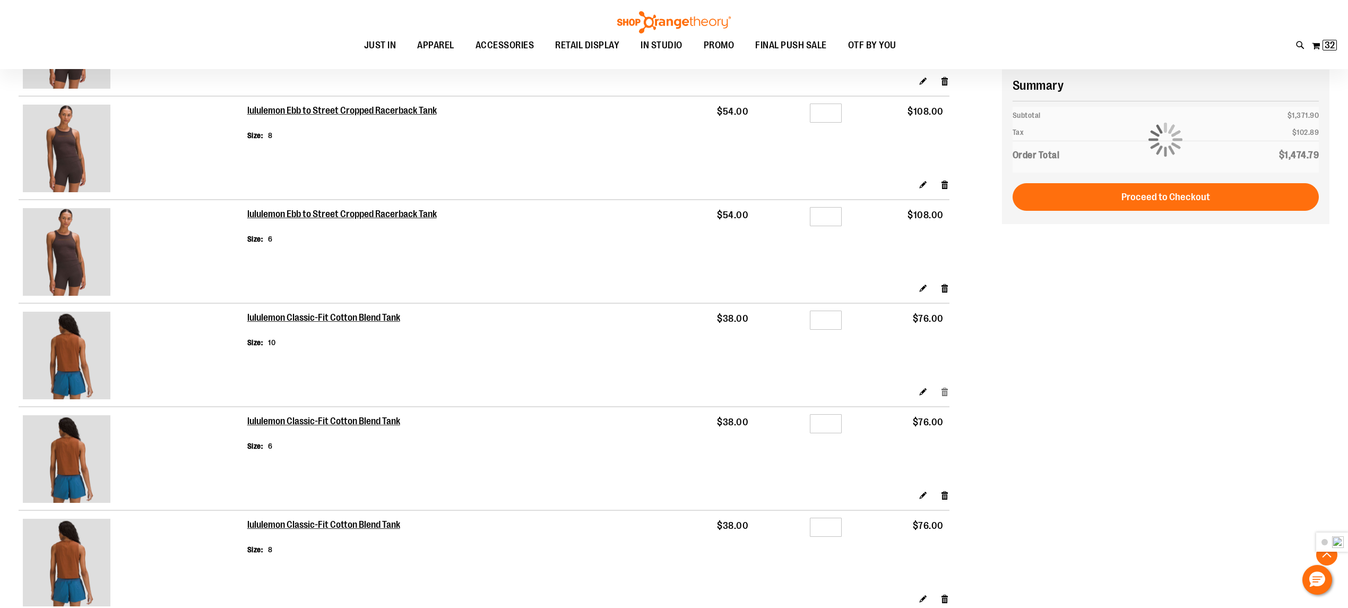
click at [948, 397] on link "Remove item" at bounding box center [944, 391] width 9 height 11
click at [943, 396] on link "Remove item" at bounding box center [944, 391] width 9 height 11
click at [947, 395] on link "Remove item" at bounding box center [944, 391] width 9 height 11
drag, startPoint x: 831, startPoint y: 323, endPoint x: 807, endPoint y: 322, distance: 23.9
click at [807, 322] on div "Qty *" at bounding box center [801, 322] width 82 height 16
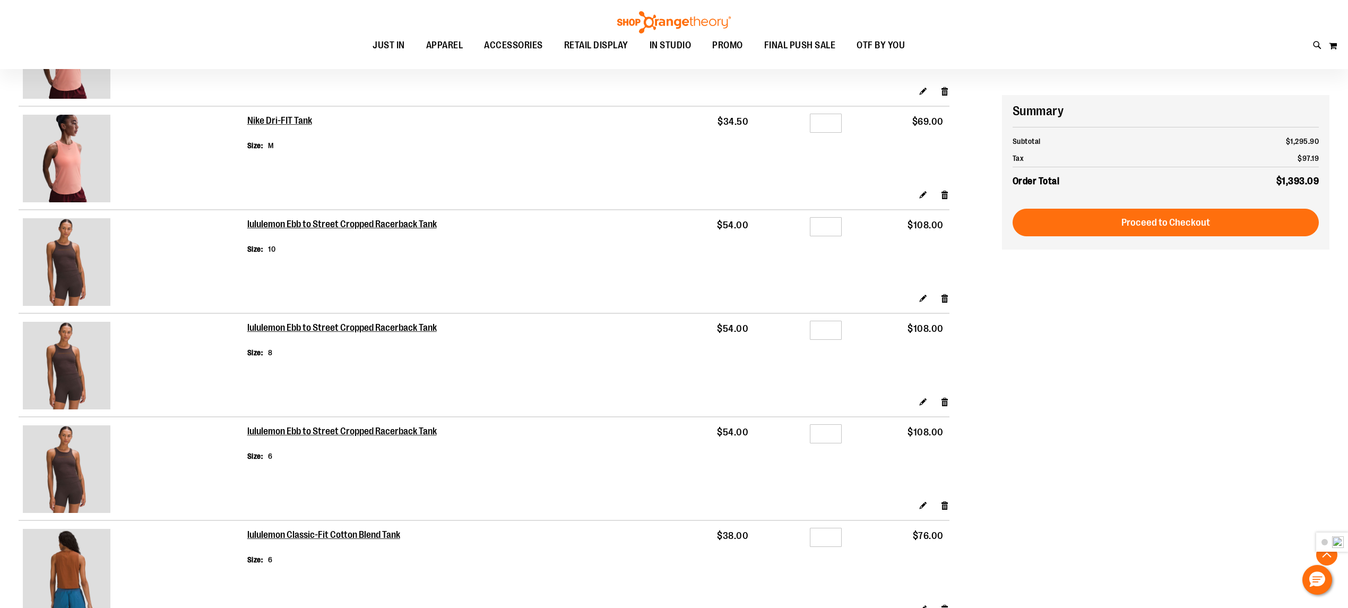
scroll to position [778, 0]
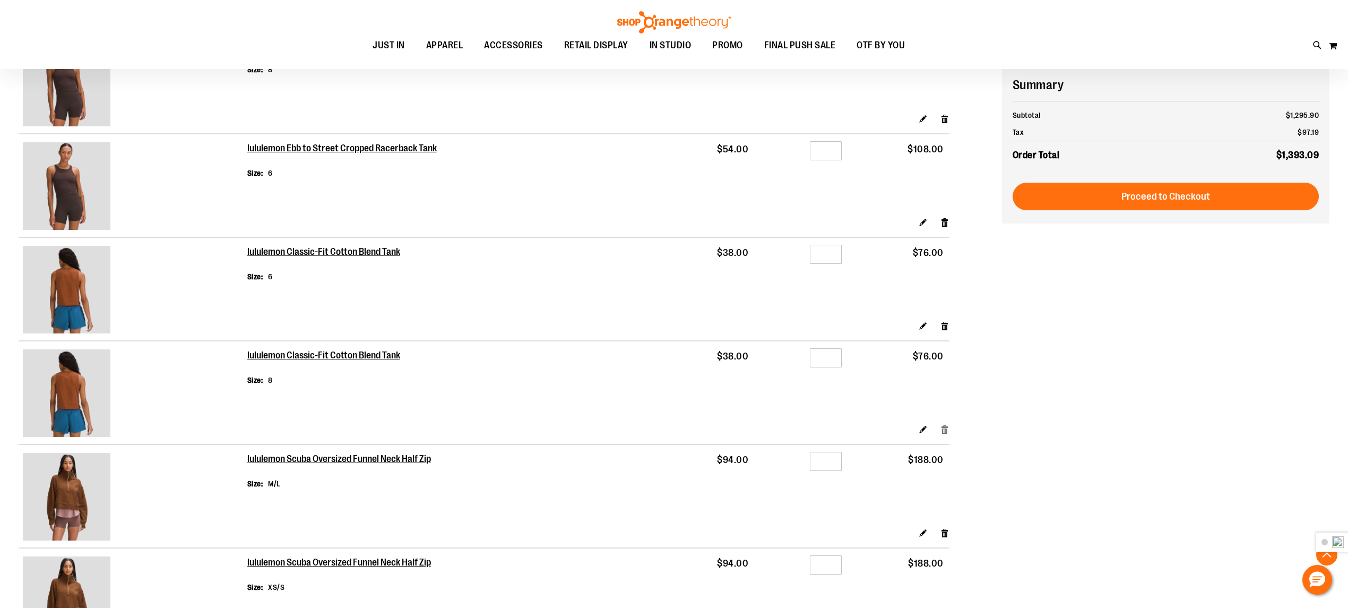
click at [947, 430] on link "Remove item" at bounding box center [944, 429] width 9 height 11
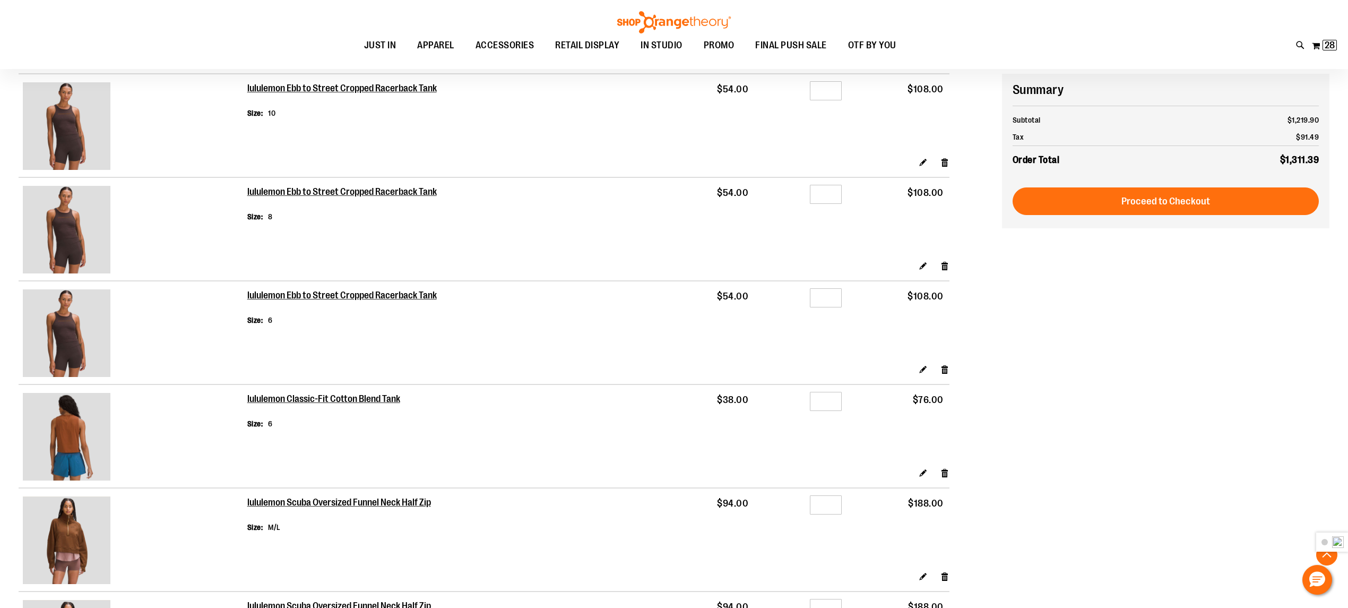
scroll to position [637, 0]
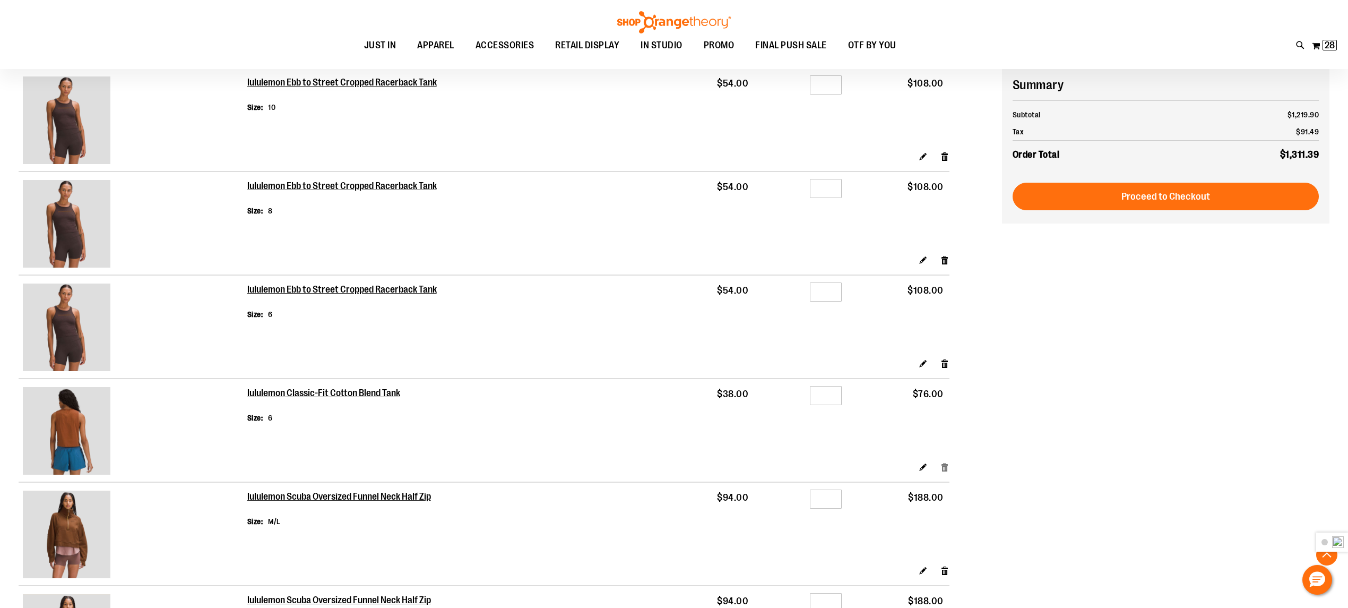
click at [945, 469] on link "Remove item" at bounding box center [944, 466] width 9 height 11
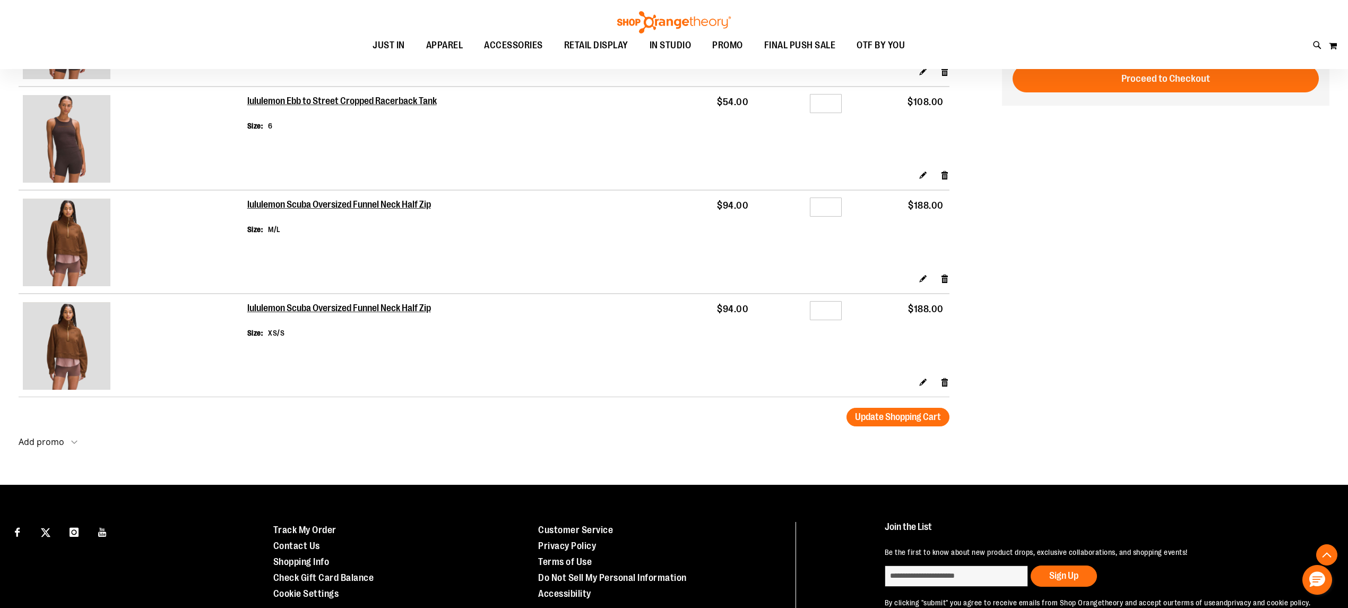
scroll to position [707, 0]
click at [921, 385] on link "Edit" at bounding box center [923, 381] width 9 height 11
drag, startPoint x: 832, startPoint y: 316, endPoint x: 816, endPoint y: 316, distance: 15.9
click at [816, 316] on input "*" at bounding box center [826, 310] width 32 height 19
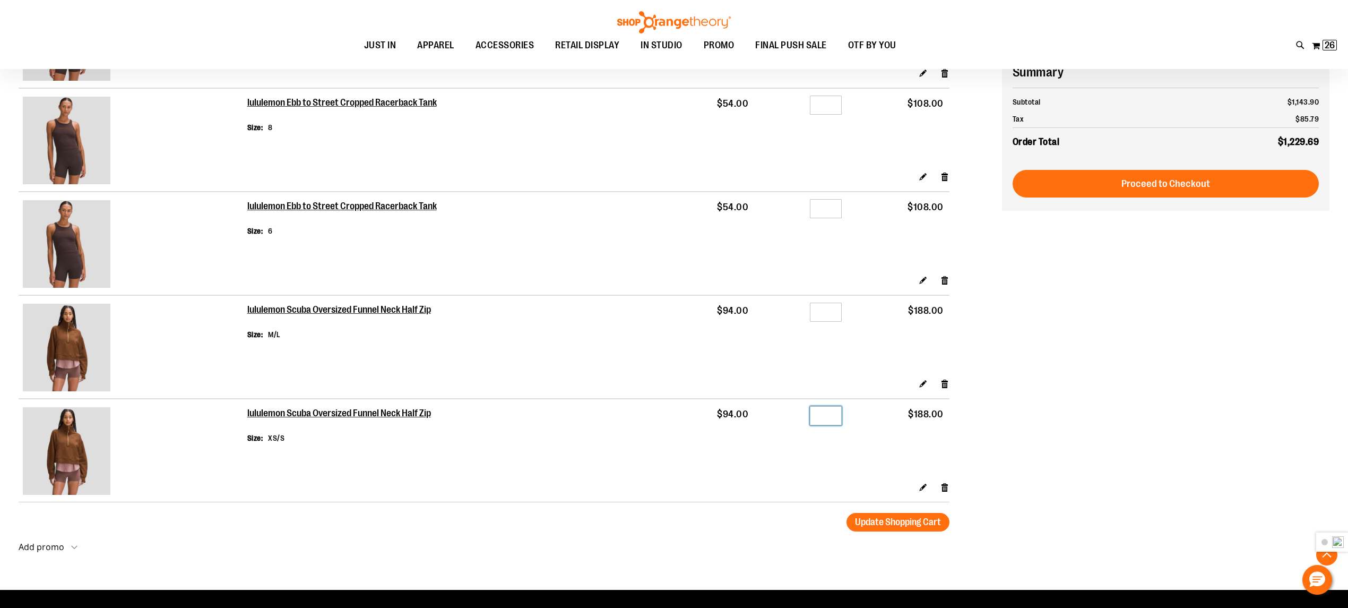
click at [833, 425] on input "*" at bounding box center [826, 415] width 32 height 19
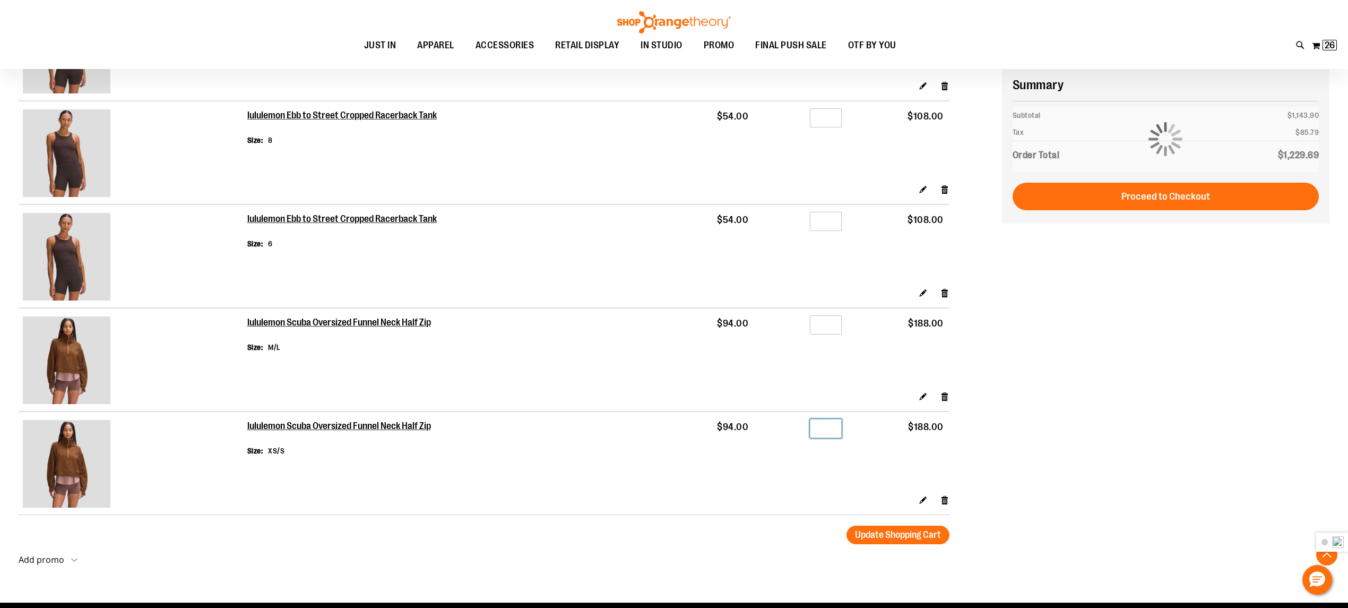
type input "*"
click at [830, 330] on input "*" at bounding box center [826, 324] width 32 height 19
type input "*"
click at [1050, 291] on div "**********" at bounding box center [674, 12] width 1311 height 1127
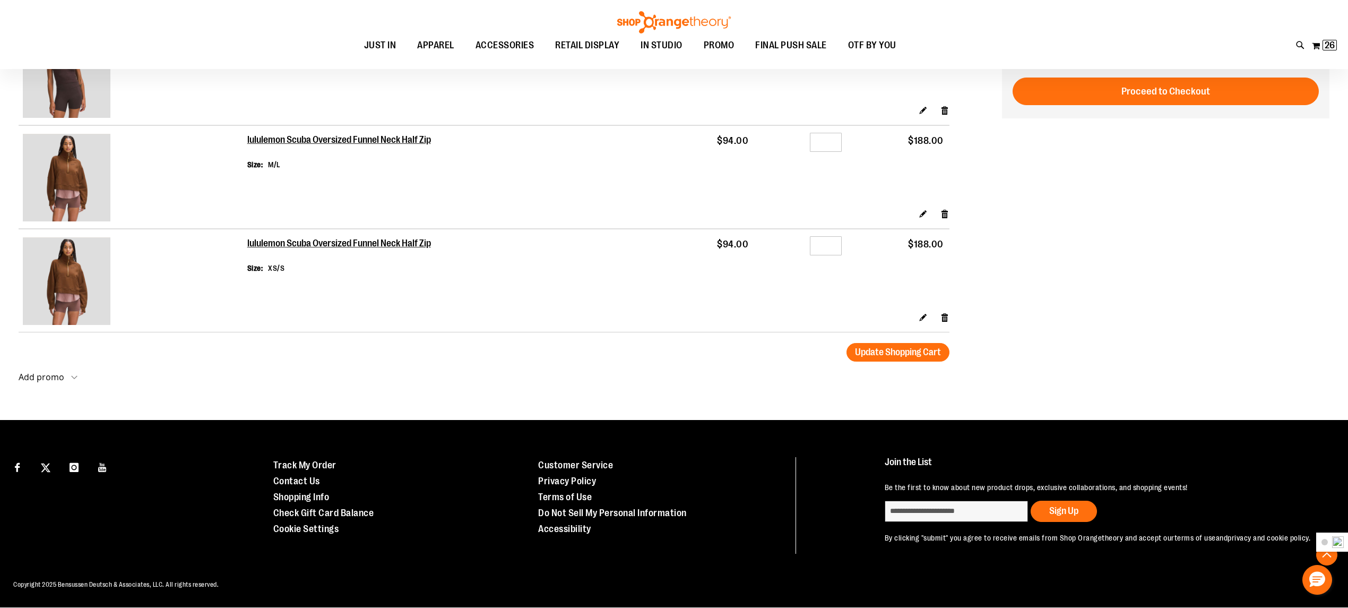
scroll to position [778, 0]
click at [832, 244] on input "*" at bounding box center [826, 245] width 32 height 19
type input "*"
click at [820, 265] on td "Qty *" at bounding box center [800, 270] width 93 height 83
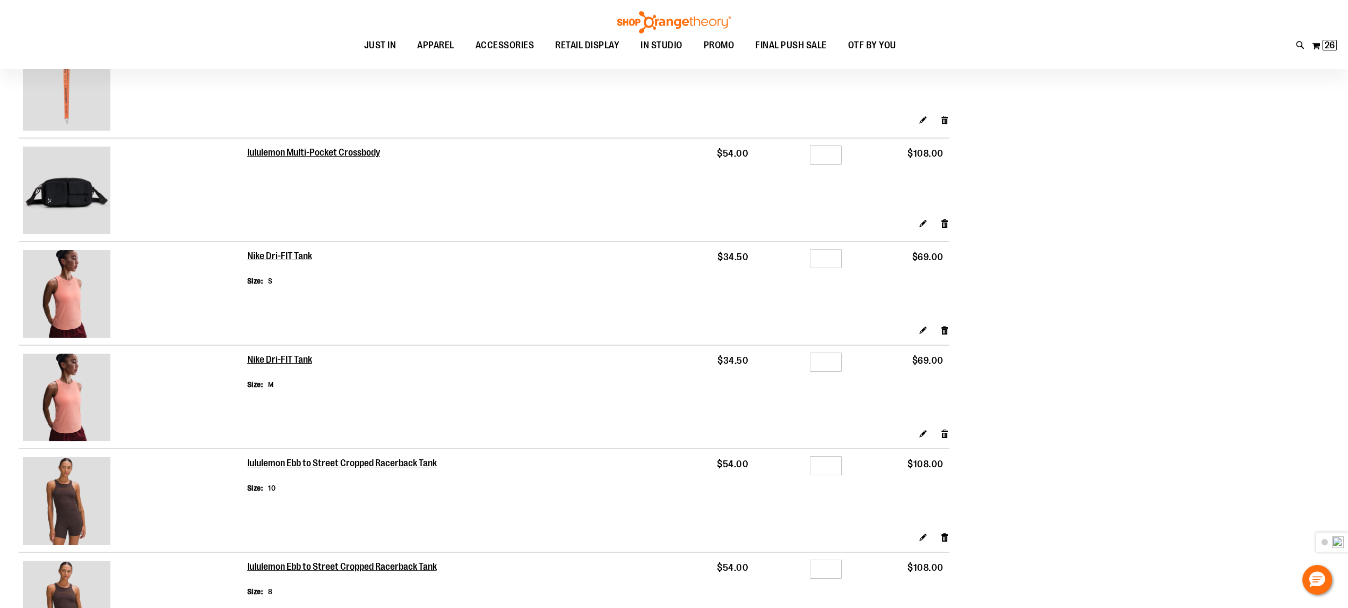
scroll to position [0, 0]
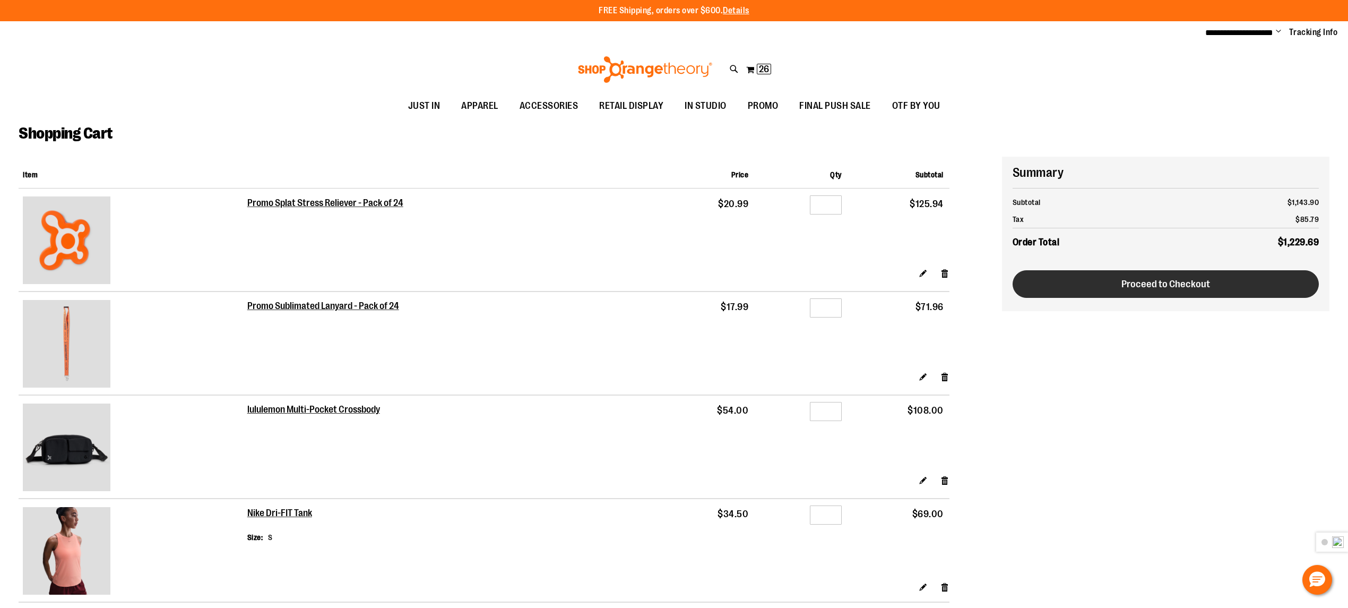
click at [1159, 289] on button "Proceed to Checkout" at bounding box center [1166, 284] width 307 height 28
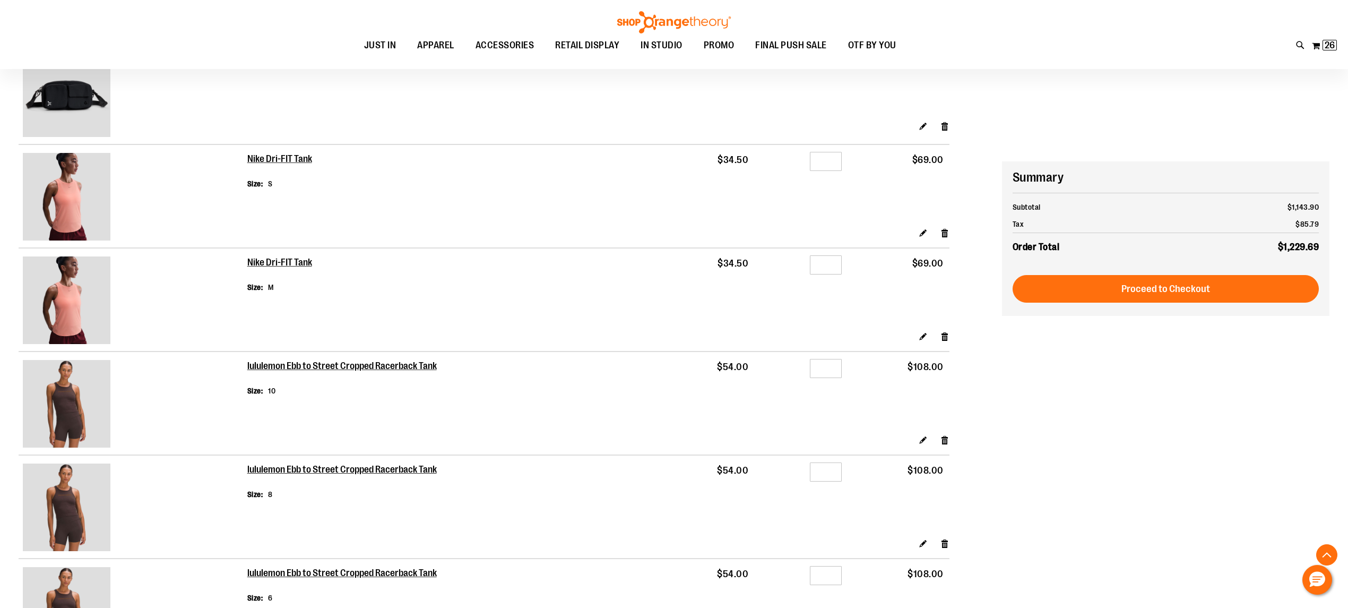
scroll to position [849, 0]
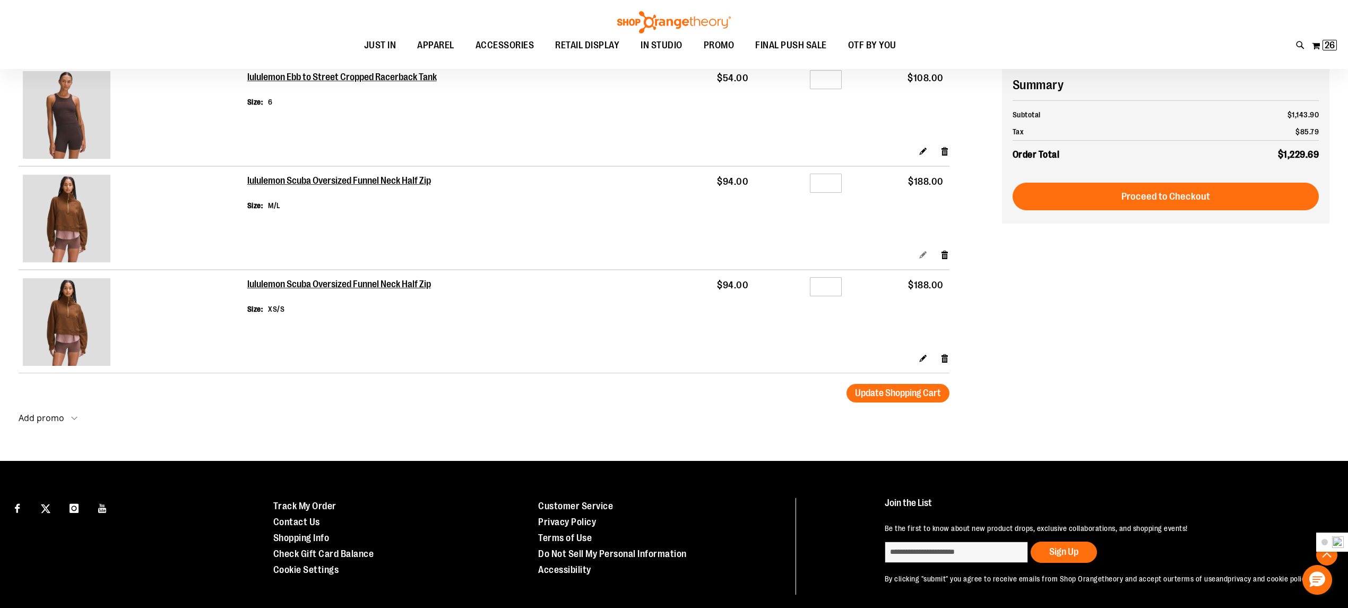
click at [923, 259] on link "Edit" at bounding box center [923, 254] width 9 height 11
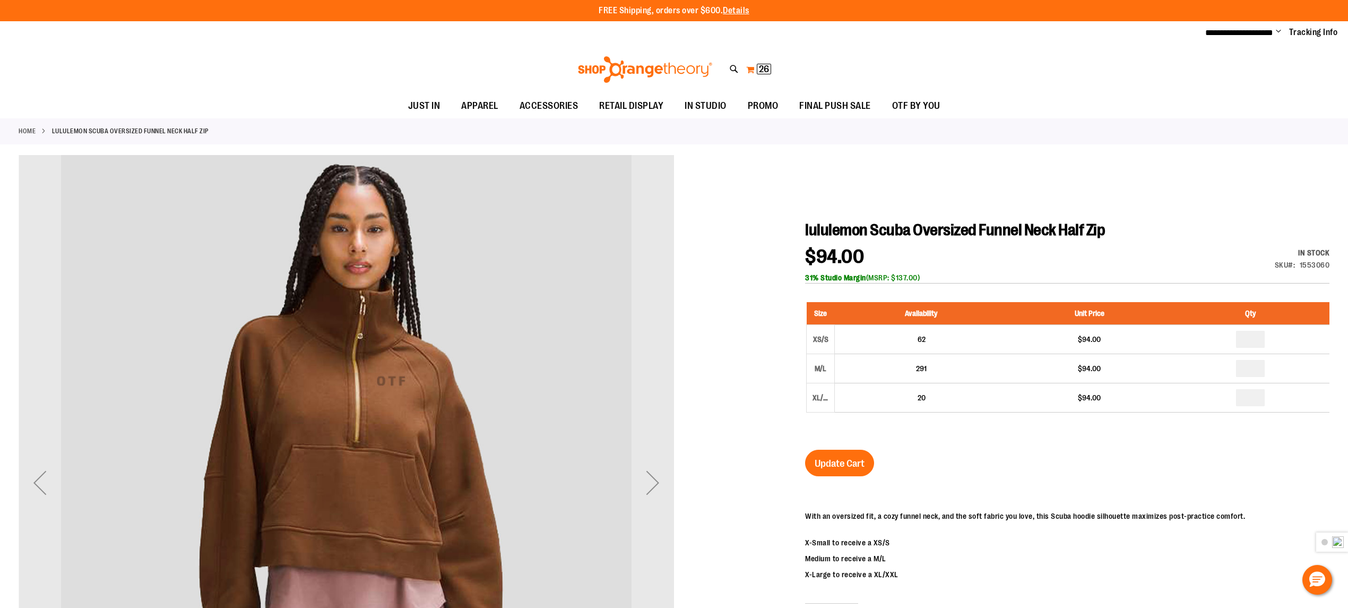
click at [760, 71] on span "26" at bounding box center [764, 69] width 10 height 11
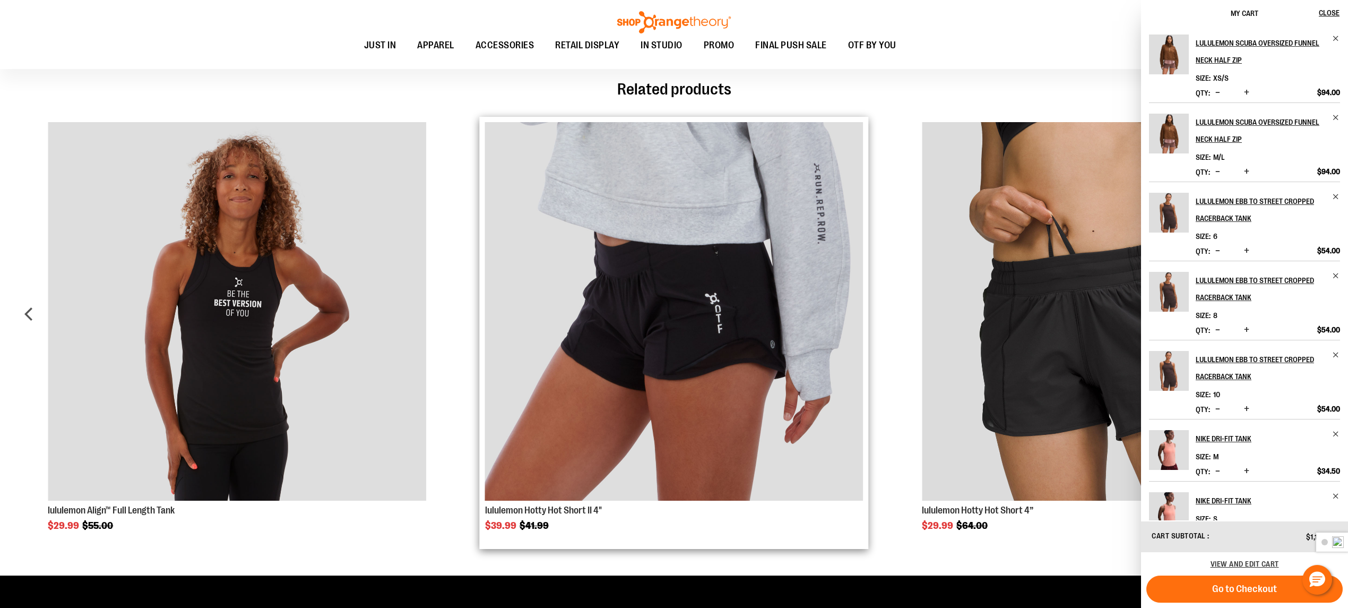
scroll to position [778, 0]
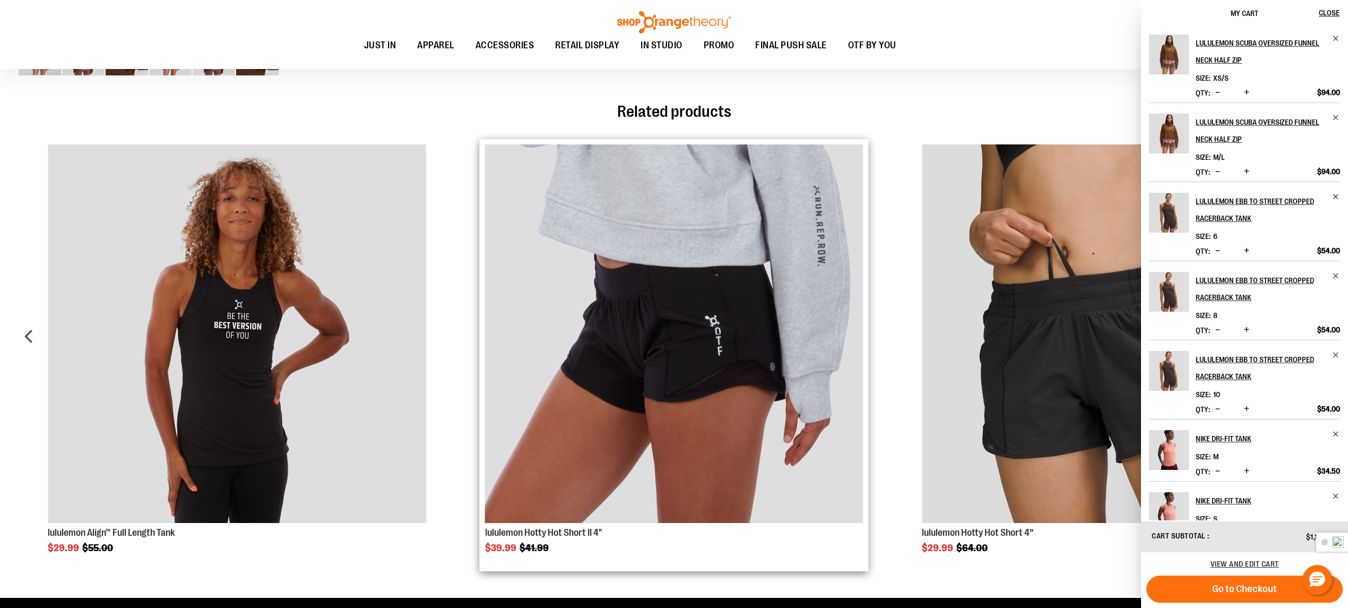
click at [780, 347] on img "Product Page Link" at bounding box center [674, 333] width 378 height 378
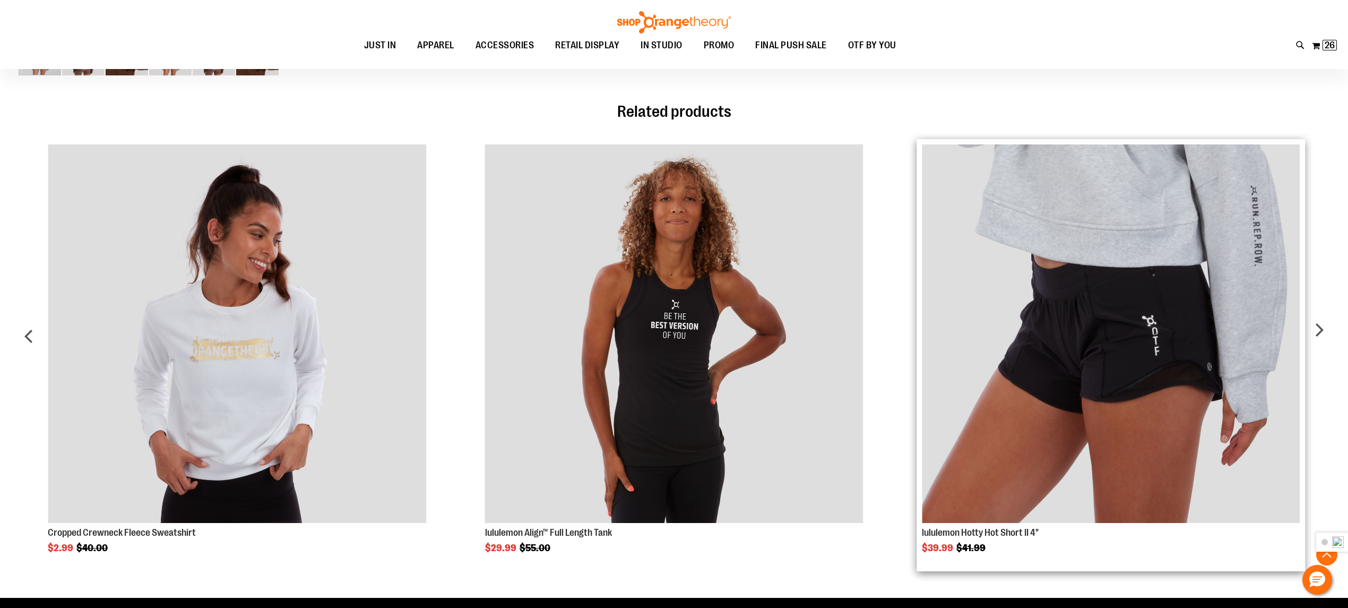
click at [1070, 334] on img "Product Page Link" at bounding box center [1111, 333] width 378 height 378
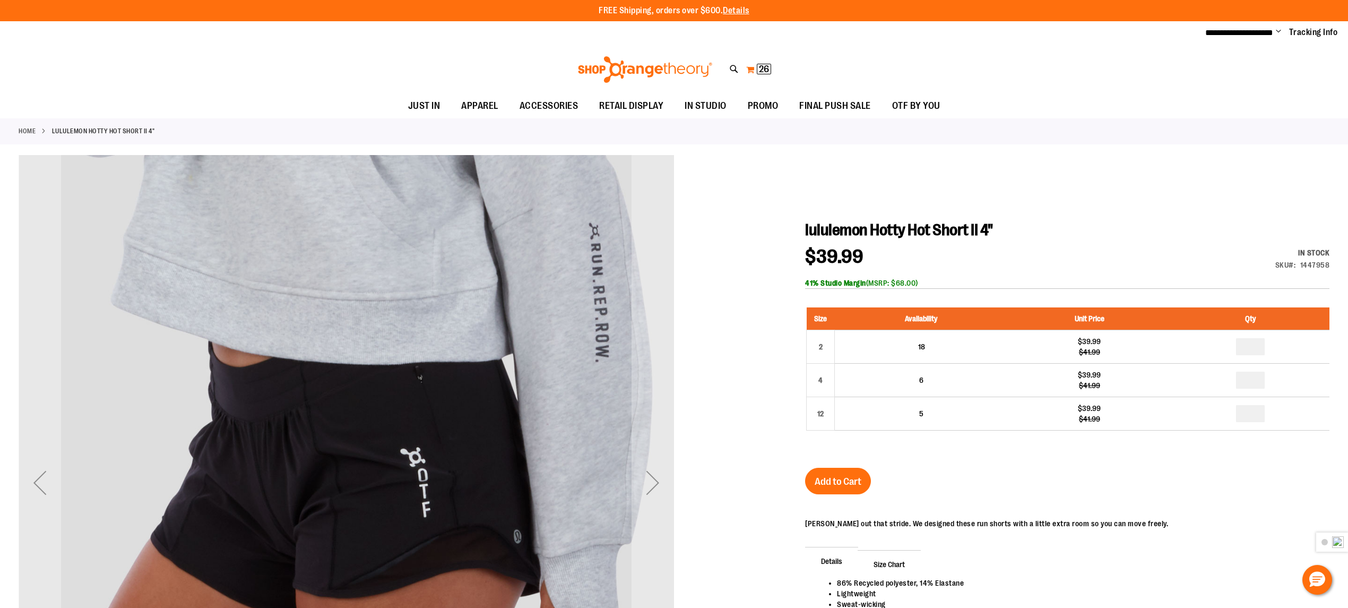
click at [766, 66] on span "26" at bounding box center [764, 69] width 10 height 11
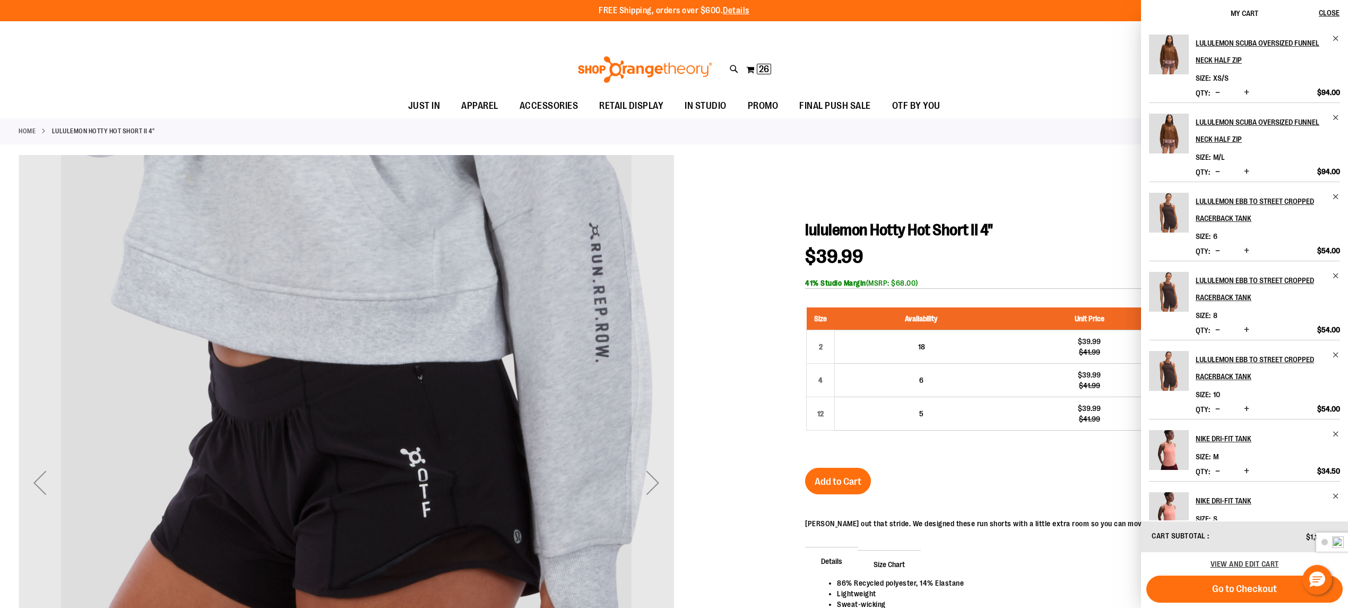
click at [1215, 92] on span "Decrease product quantity" at bounding box center [1217, 92] width 5 height 11
click at [1216, 173] on span "Decrease product quantity" at bounding box center [1217, 171] width 5 height 11
click at [1216, 170] on span "Decrease product quantity" at bounding box center [1217, 171] width 5 height 11
click at [1216, 249] on span "Decrease product quantity" at bounding box center [1217, 250] width 5 height 11
click at [1217, 330] on span "Decrease product quantity" at bounding box center [1217, 329] width 5 height 11
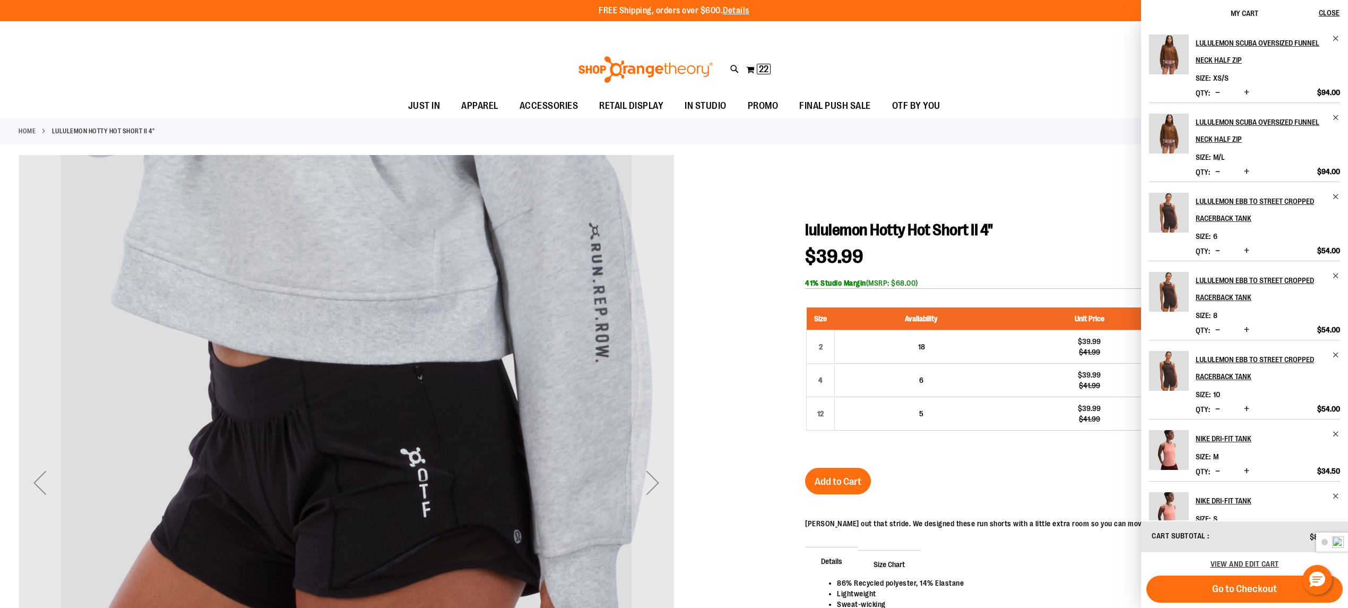
click at [1215, 408] on span "Decrease product quantity" at bounding box center [1217, 408] width 5 height 11
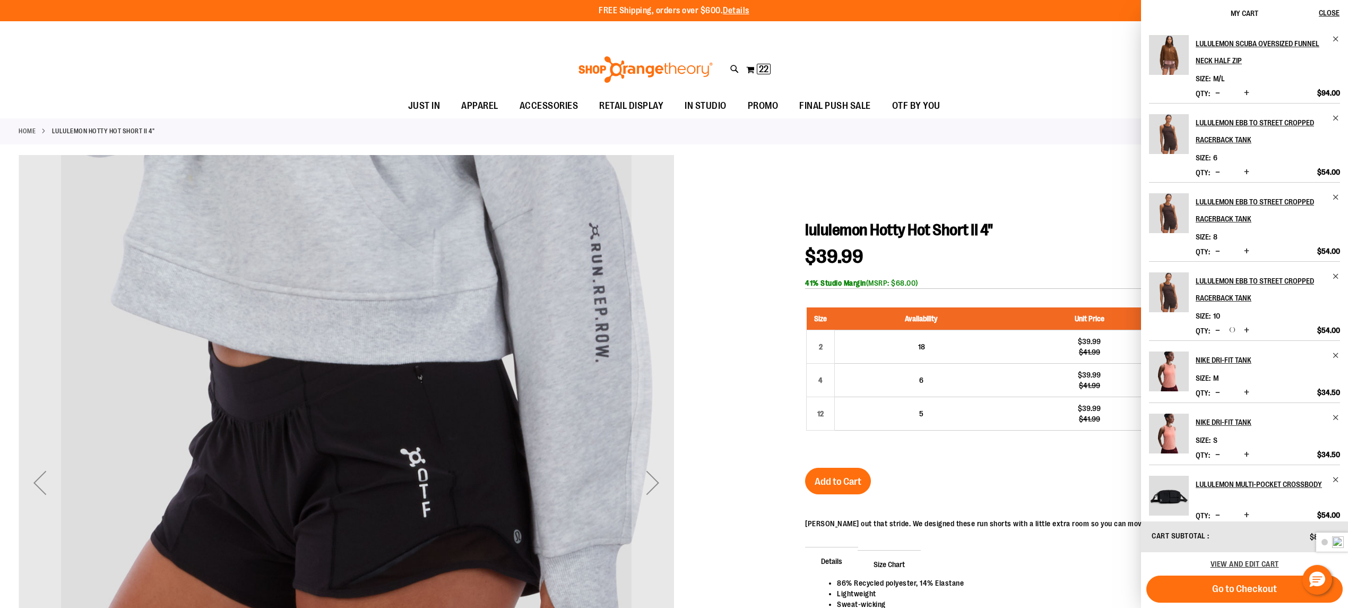
scroll to position [212, 0]
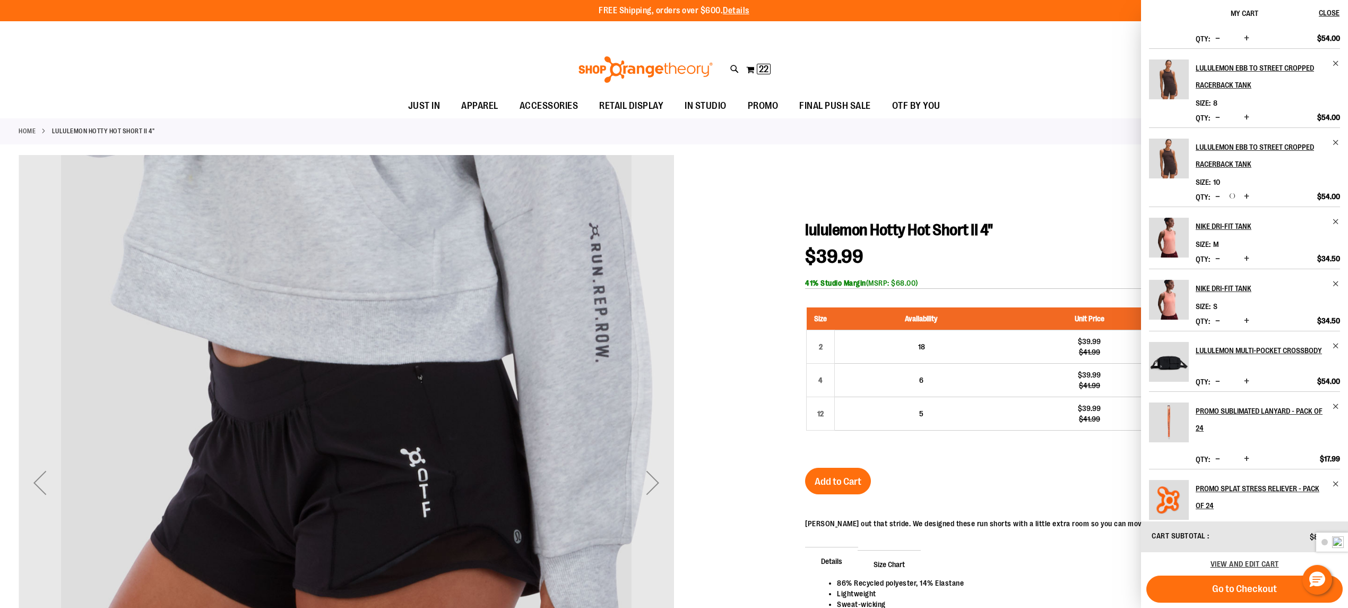
click at [1217, 321] on span "Decrease product quantity" at bounding box center [1217, 320] width 5 height 11
click at [1220, 323] on button "Decrease product quantity" at bounding box center [1218, 321] width 10 height 11
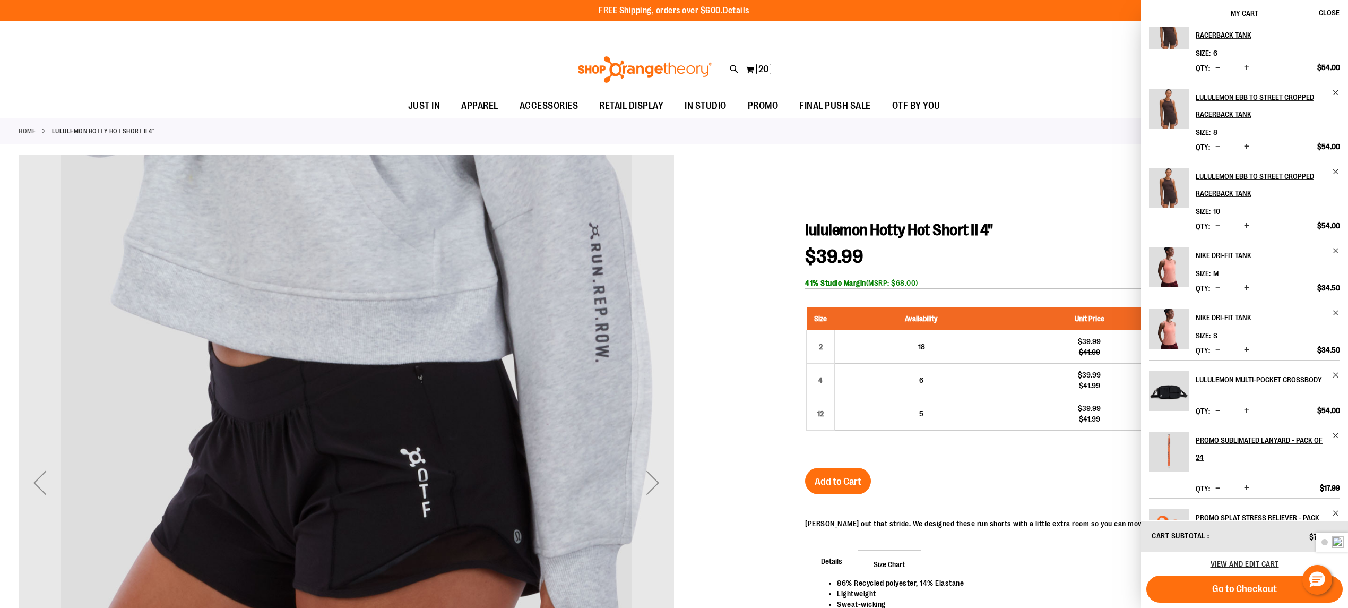
scroll to position [0, 0]
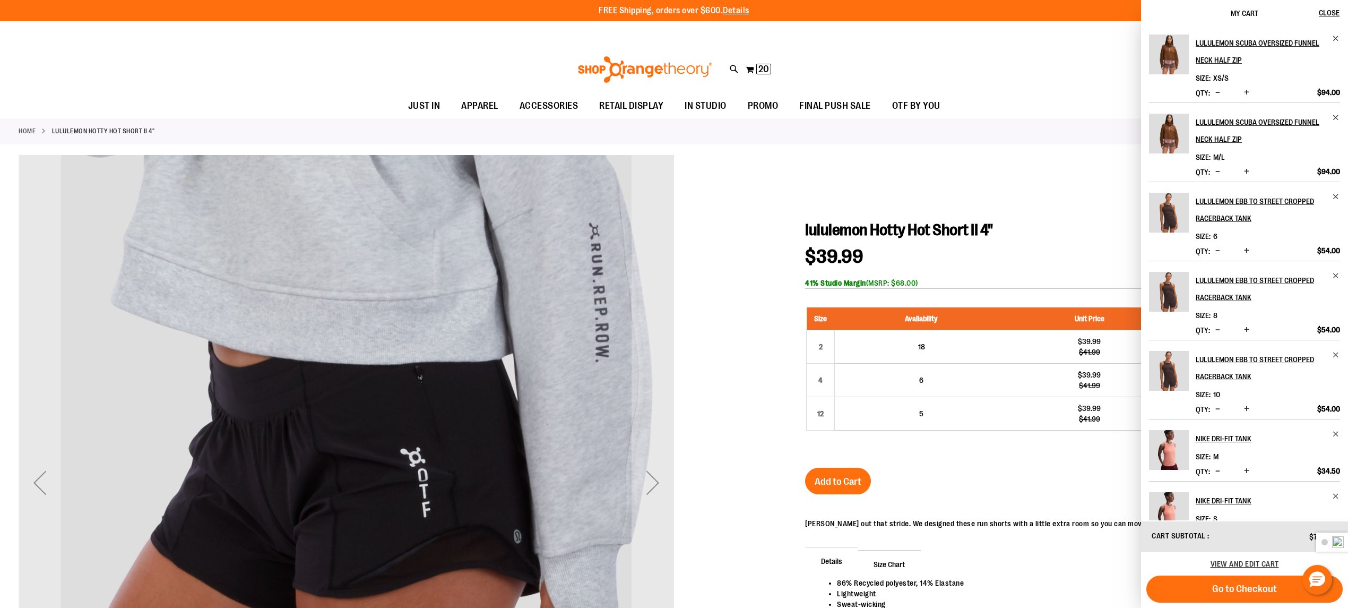
click at [1217, 472] on span "Decrease product quantity" at bounding box center [1217, 470] width 5 height 11
click at [1241, 589] on span "Go to Checkout" at bounding box center [1244, 589] width 65 height 12
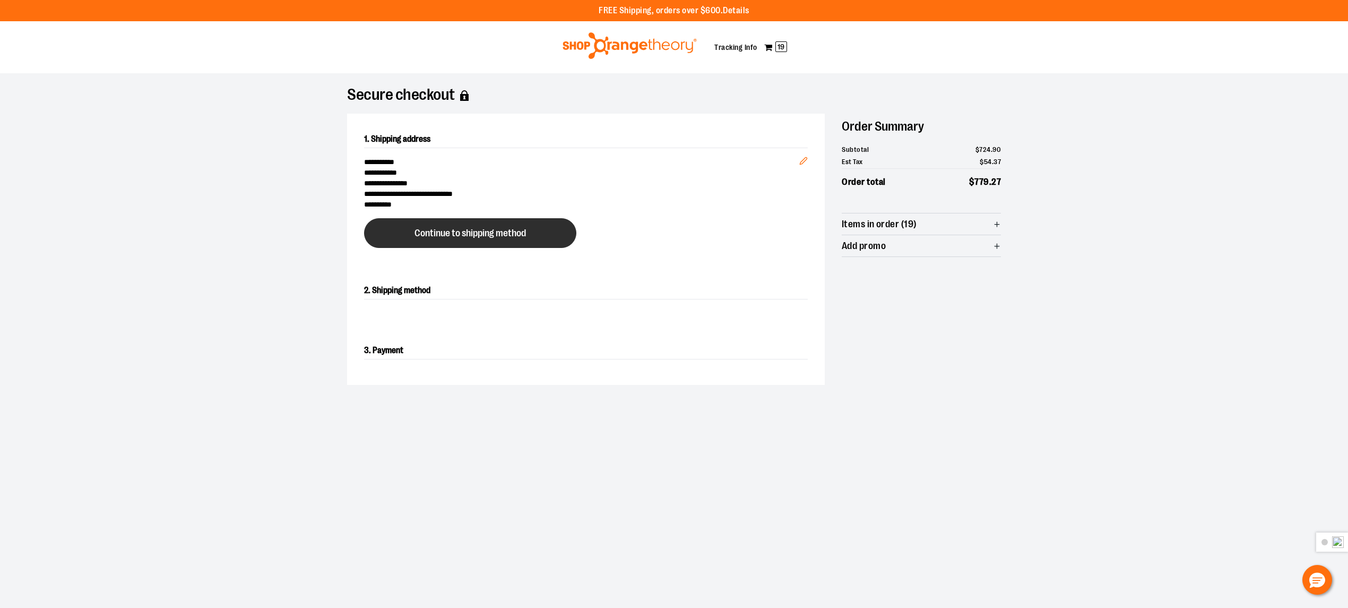
click at [472, 243] on button "Continue to shipping method" at bounding box center [470, 233] width 212 height 30
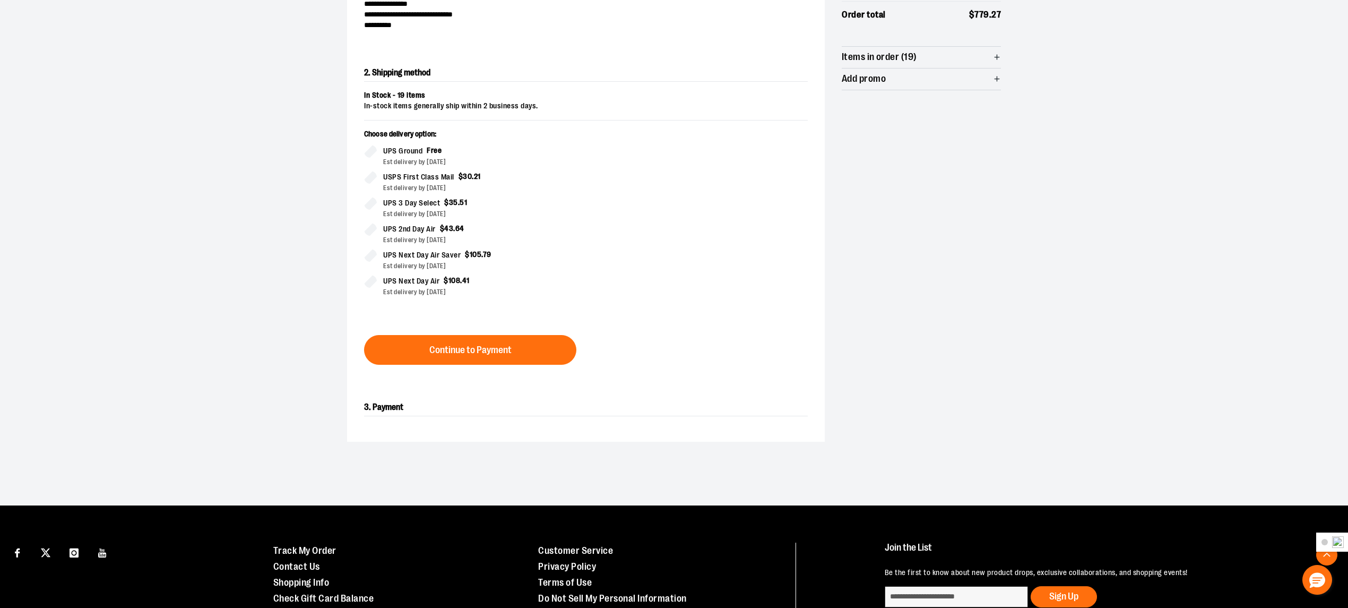
scroll to position [182, 0]
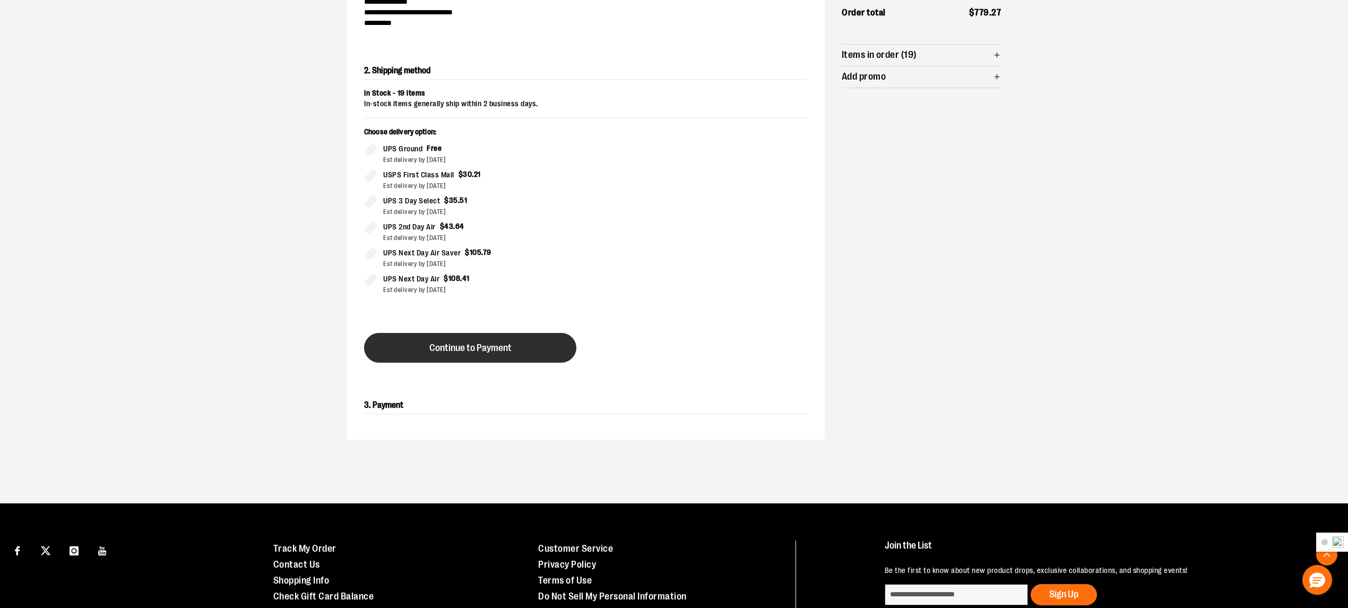
click at [516, 343] on button "Continue to Payment" at bounding box center [470, 348] width 212 height 30
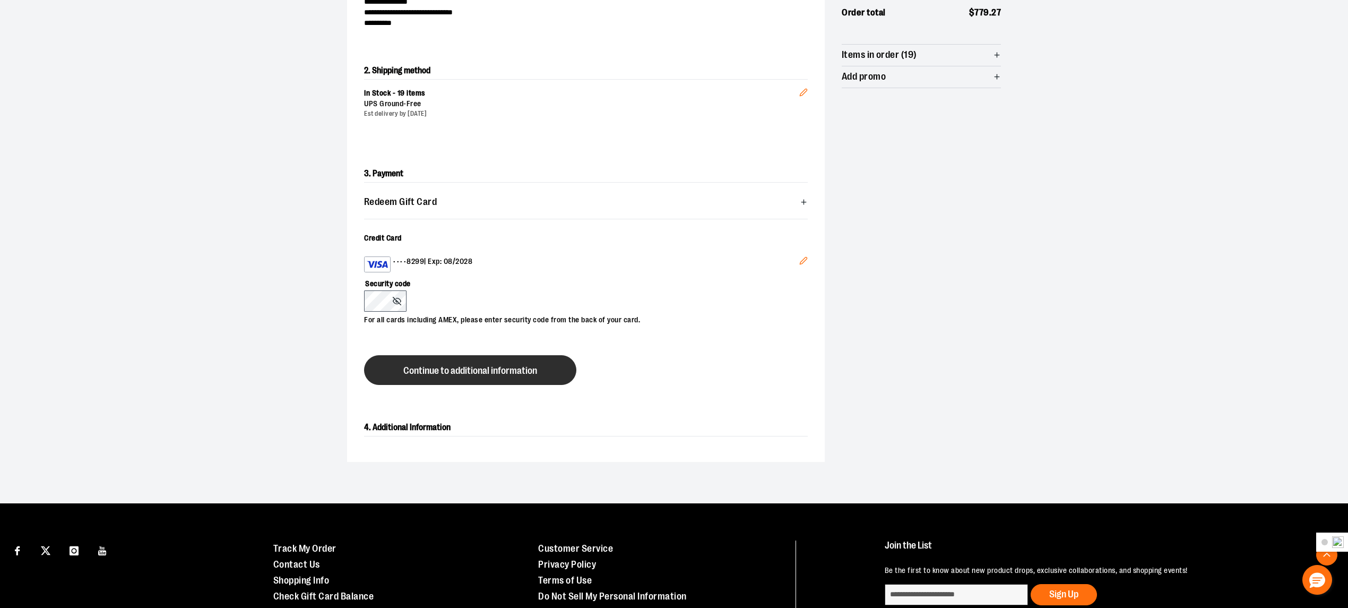
click at [419, 370] on span "Continue to additional information" at bounding box center [470, 371] width 134 height 10
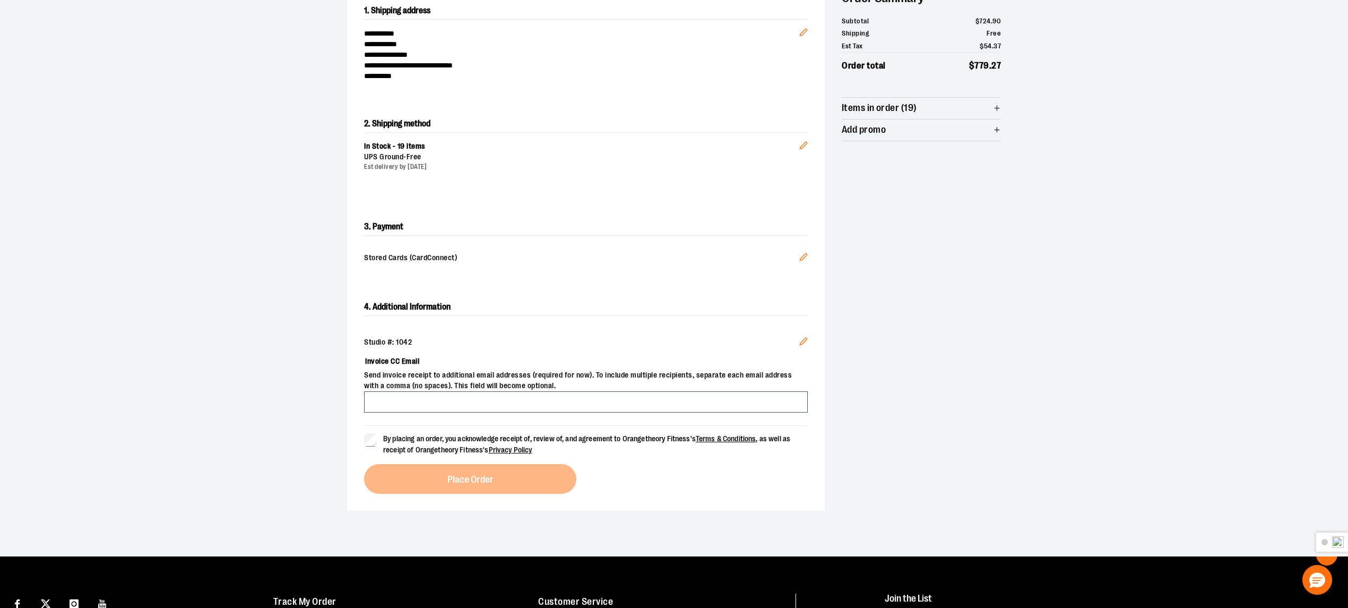
scroll to position [264, 0]
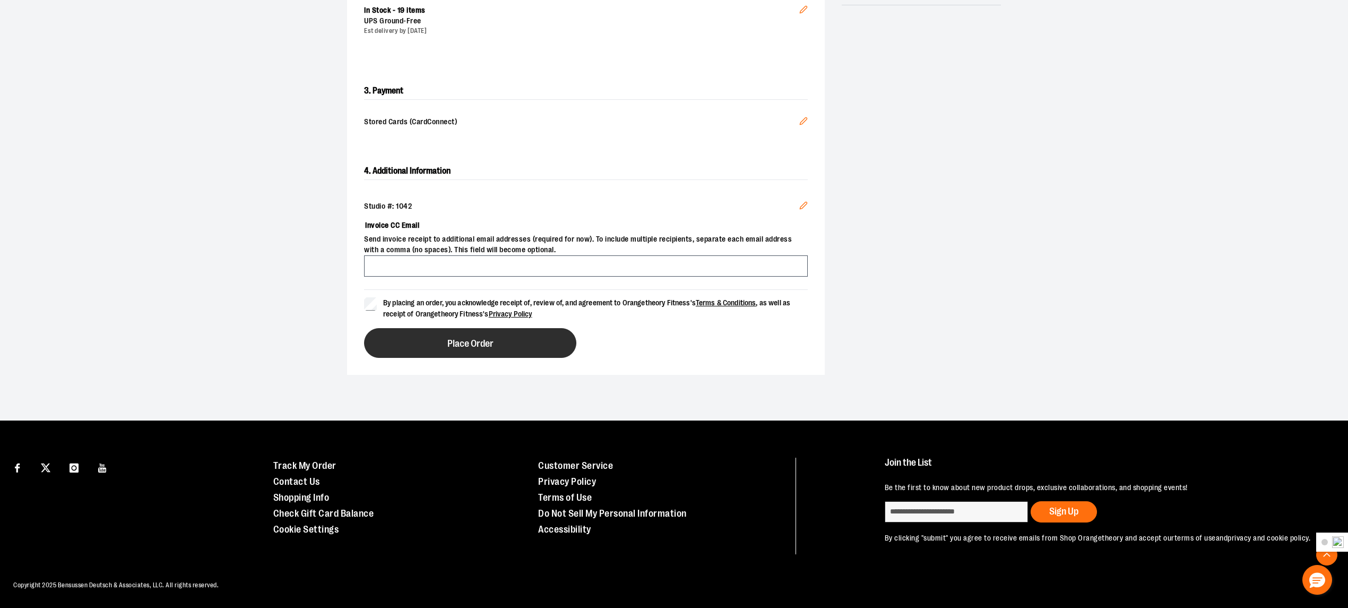
click at [430, 342] on button "Place Order" at bounding box center [470, 343] width 212 height 30
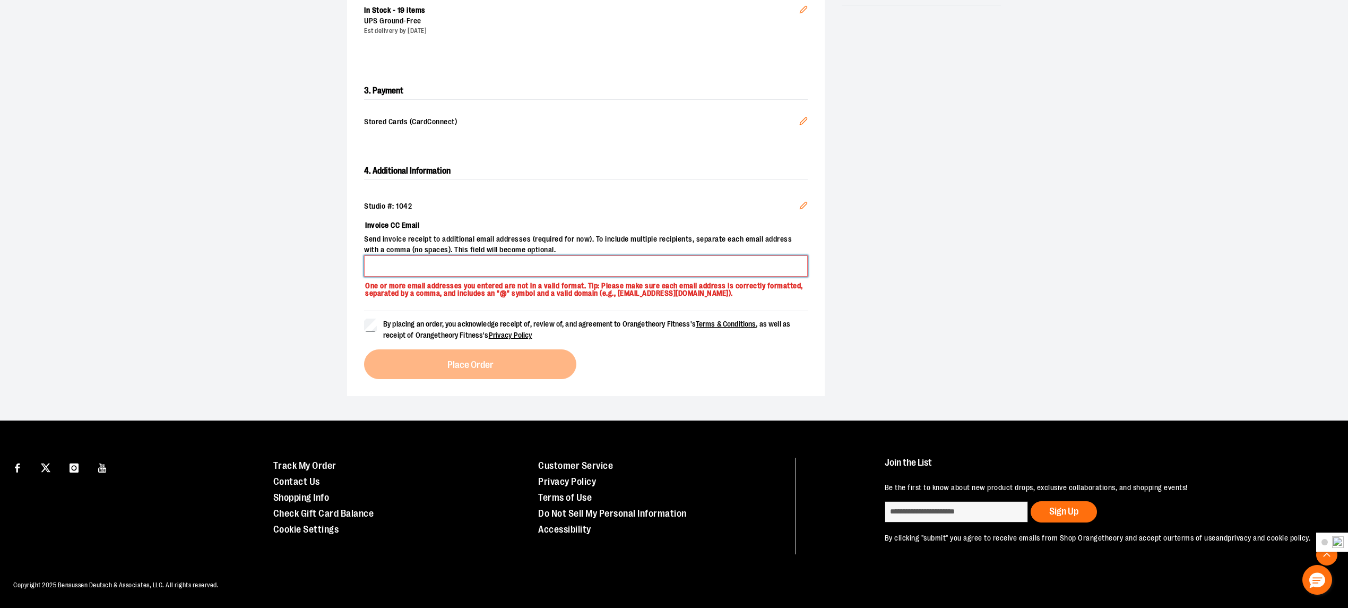
click at [425, 271] on input "Invoice CC Email" at bounding box center [586, 265] width 444 height 21
drag, startPoint x: 435, startPoint y: 268, endPoint x: 429, endPoint y: 267, distance: 6.4
click at [429, 267] on input "**********" at bounding box center [586, 265] width 444 height 21
type input "**********"
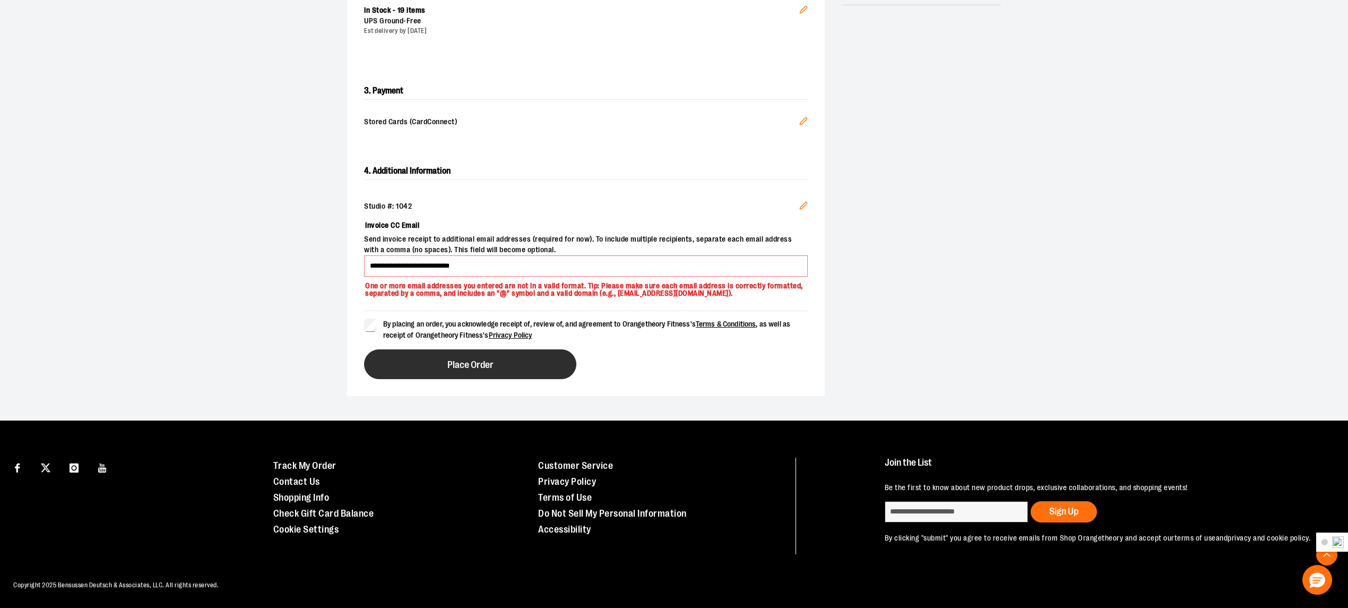
click at [464, 359] on button "Place Order" at bounding box center [470, 364] width 212 height 30
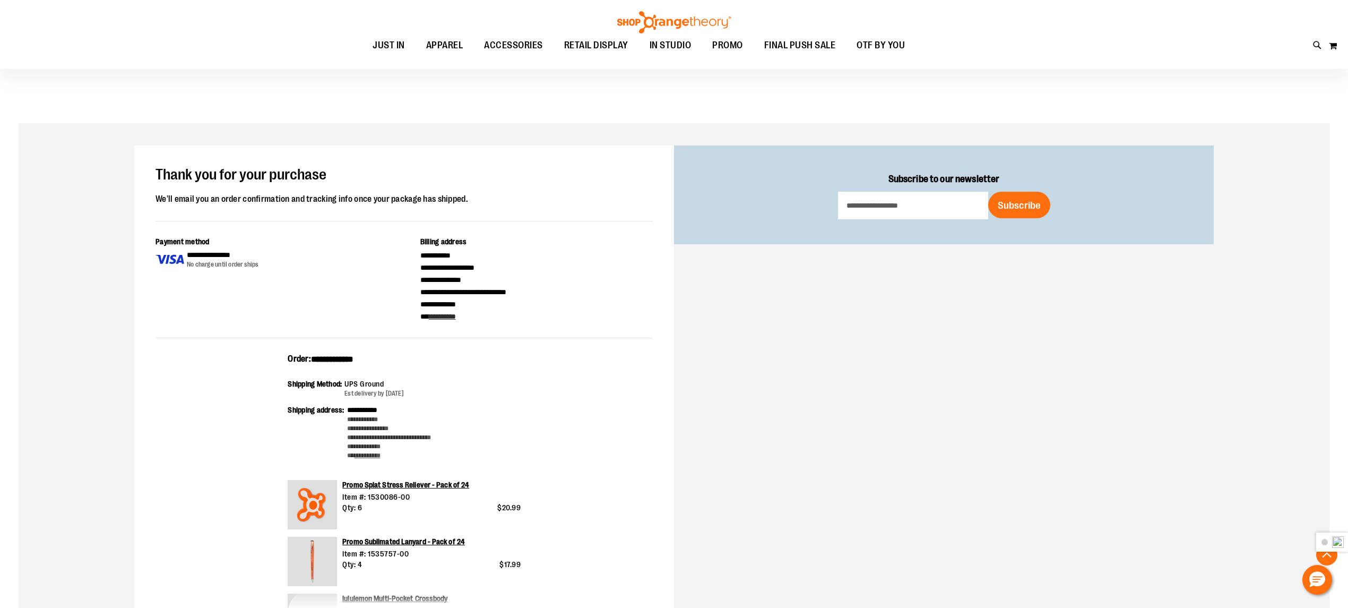
scroll to position [407, 0]
